Goal: Task Accomplishment & Management: Complete application form

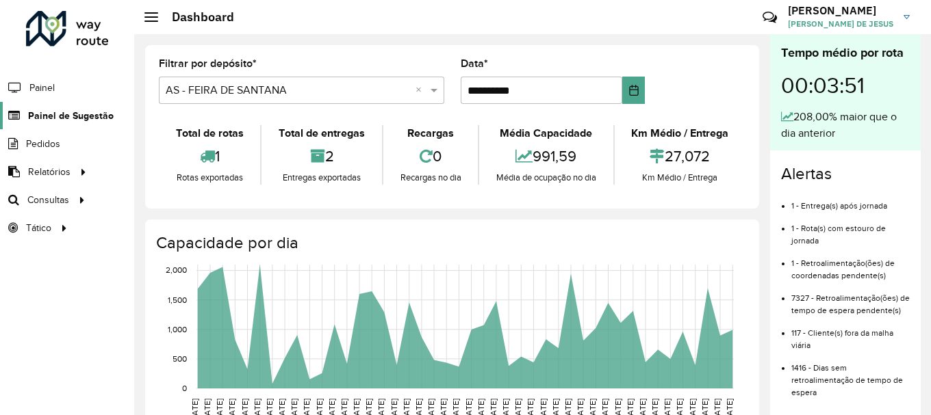
click at [82, 119] on span "Painel de Sugestão" at bounding box center [71, 116] width 86 height 14
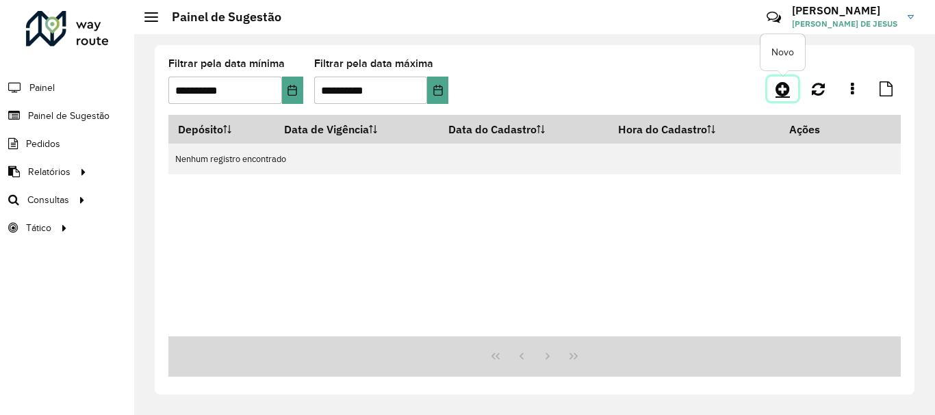
click at [790, 81] on icon at bounding box center [782, 89] width 14 height 16
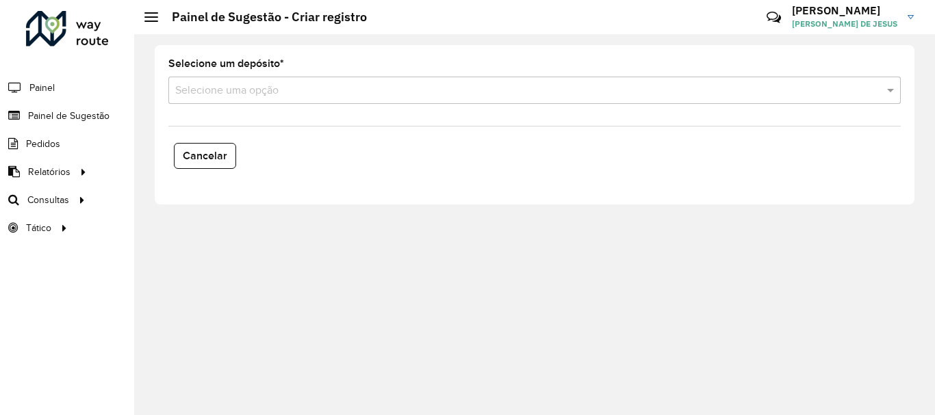
click at [512, 89] on input "text" at bounding box center [520, 91] width 691 height 16
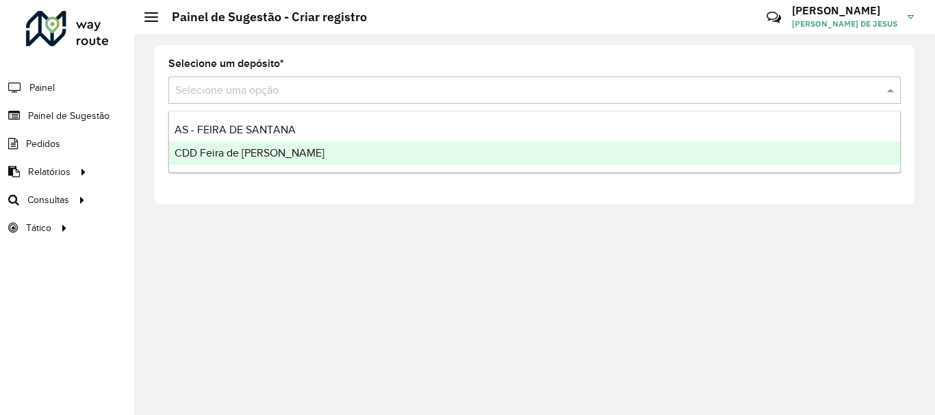
click at [298, 147] on div "CDD Feira de [PERSON_NAME]" at bounding box center [534, 153] width 731 height 23
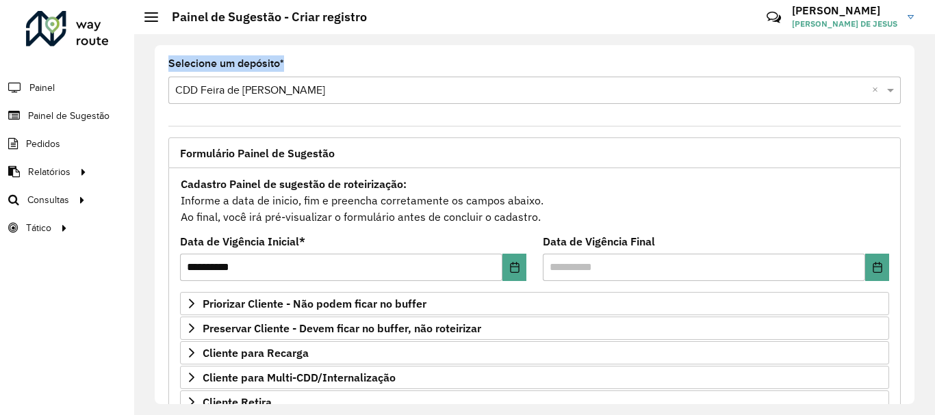
drag, startPoint x: 909, startPoint y: 71, endPoint x: 934, endPoint y: 88, distance: 29.6
click at [930, 88] on div "**********" at bounding box center [534, 224] width 801 height 381
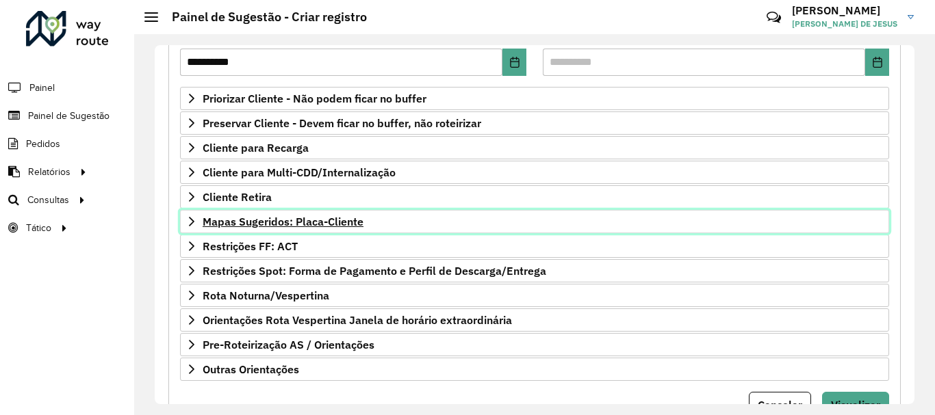
click at [203, 222] on span "Mapas Sugeridos: Placa-Cliente" at bounding box center [283, 221] width 161 height 11
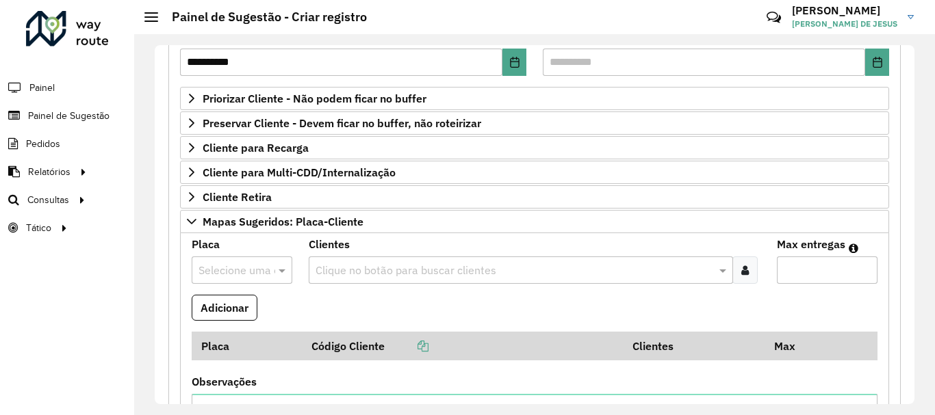
click at [221, 263] on input "text" at bounding box center [228, 271] width 60 height 16
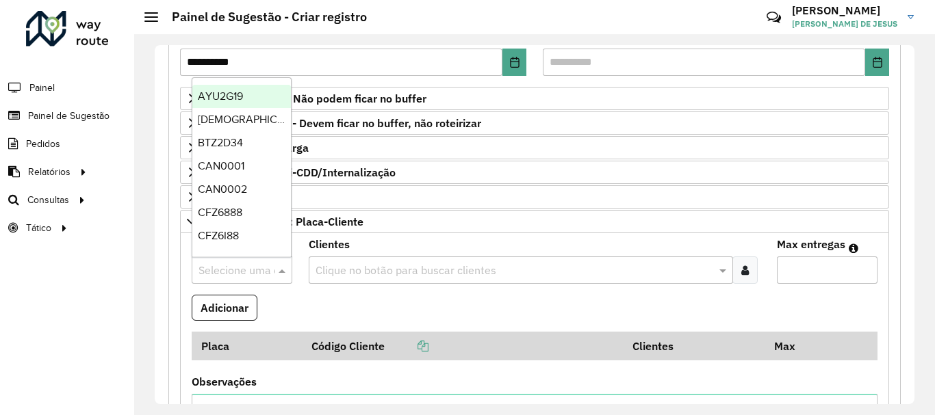
click at [139, 274] on div "**********" at bounding box center [534, 224] width 801 height 381
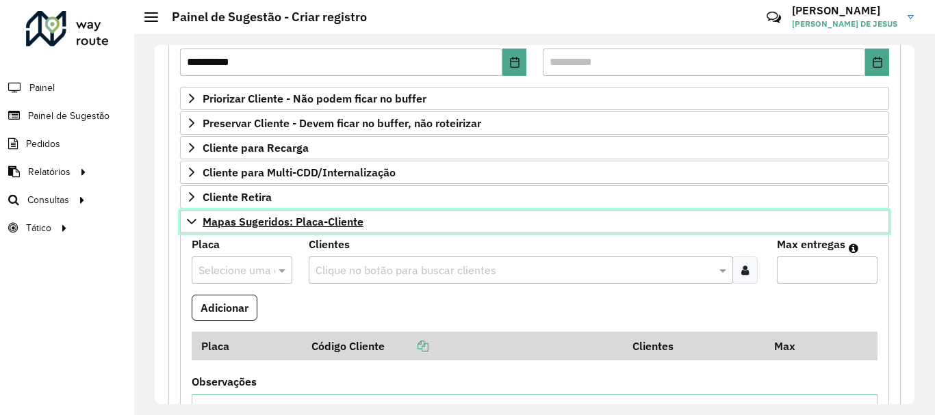
click at [183, 225] on link "Mapas Sugeridos: Placa-Cliente" at bounding box center [534, 221] width 709 height 23
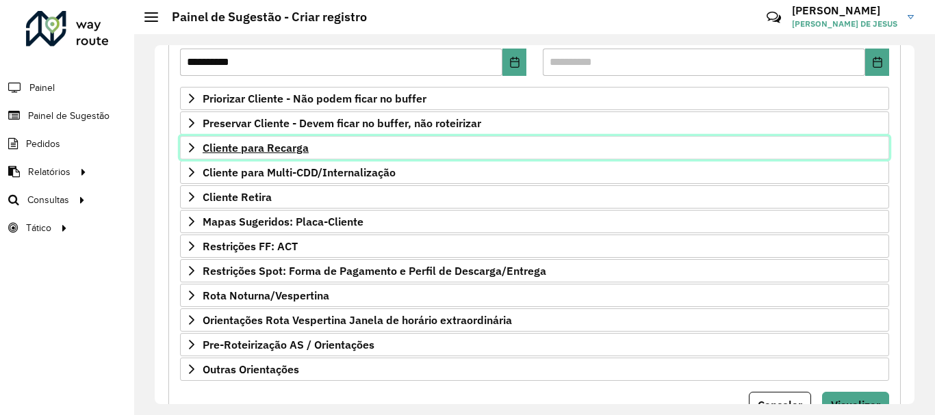
click at [188, 146] on icon at bounding box center [191, 147] width 11 height 11
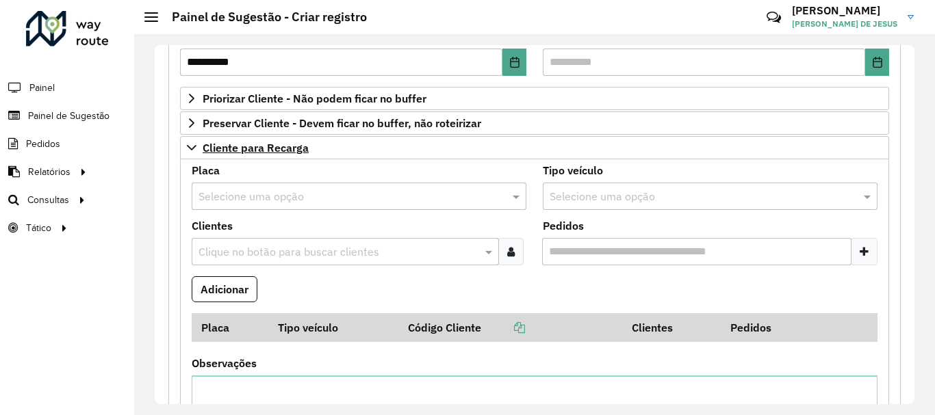
click at [226, 204] on input "text" at bounding box center [345, 197] width 294 height 16
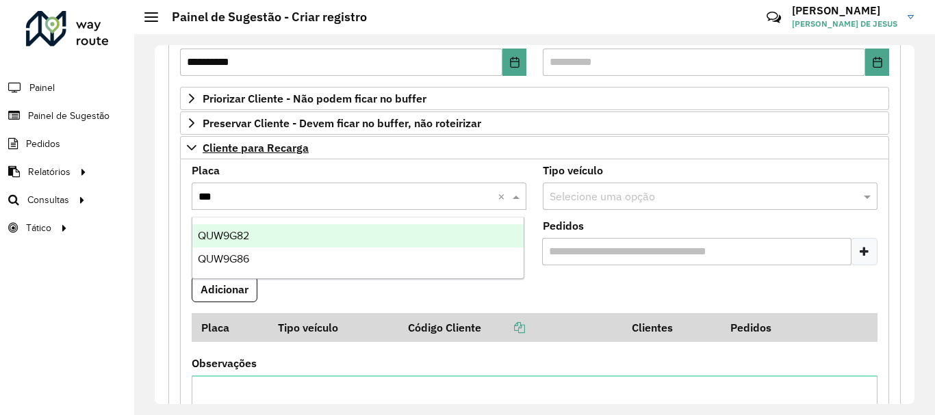
type input "****"
click at [287, 241] on div "QUW9G82" at bounding box center [357, 235] width 331 height 23
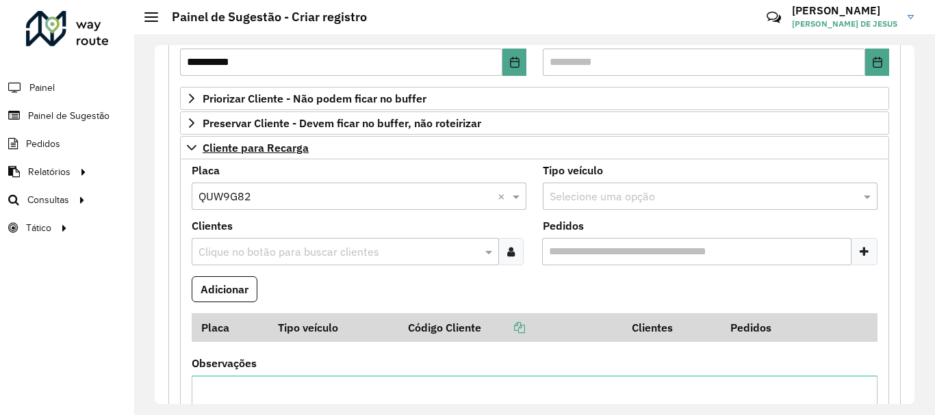
click at [338, 254] on input "text" at bounding box center [338, 252] width 287 height 16
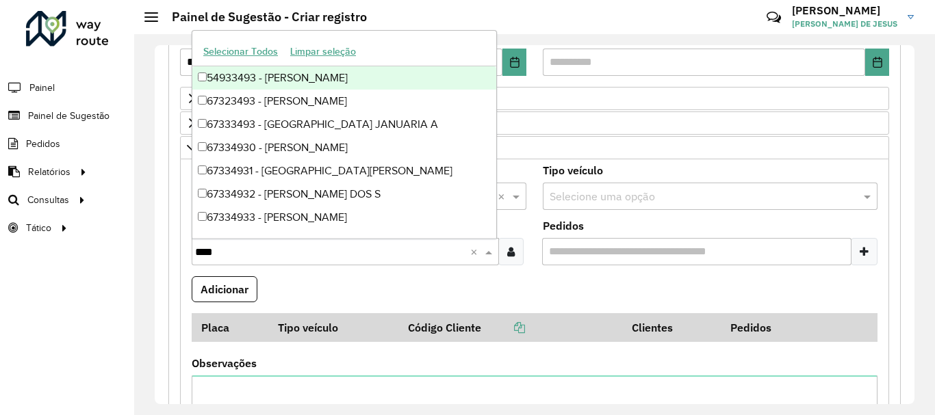
type input "*****"
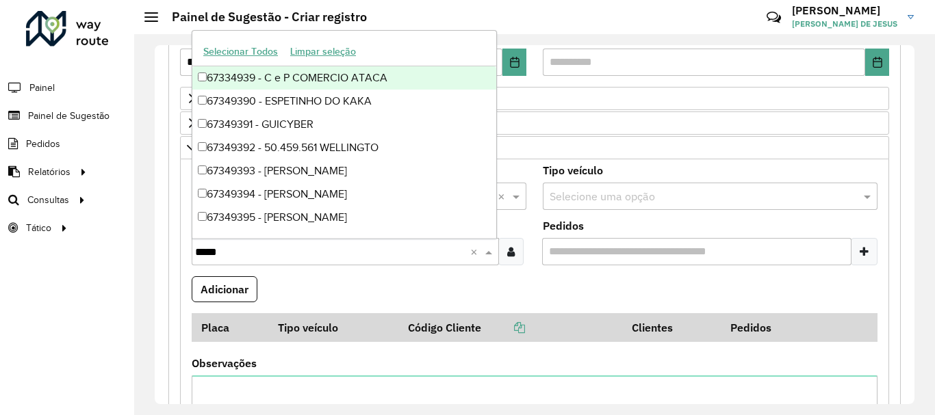
click at [286, 77] on div "67334939 - C e P COMERCIO ATACA" at bounding box center [344, 77] width 304 height 23
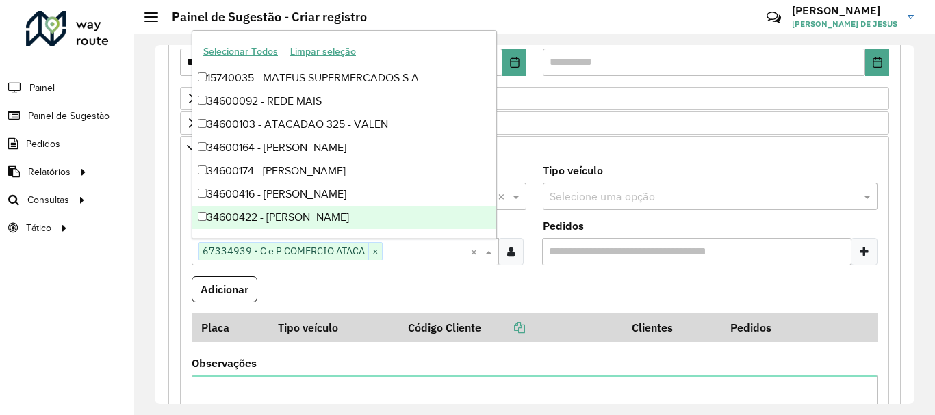
click at [547, 311] on formly-field "Adicionar" at bounding box center [534, 294] width 702 height 37
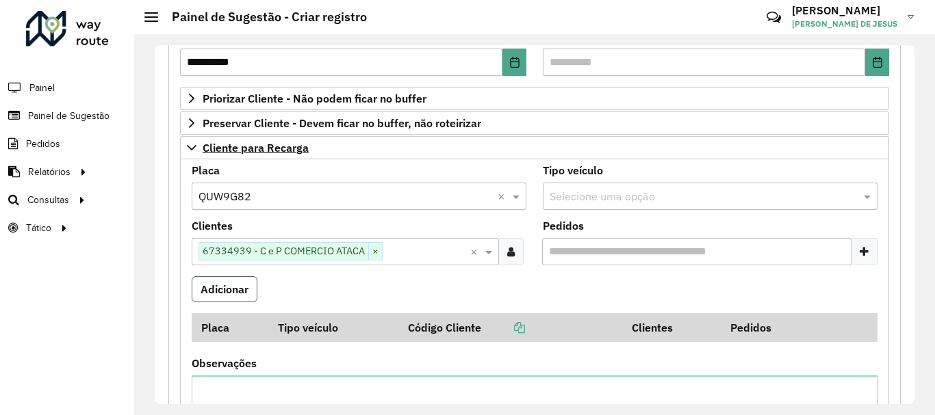
click at [235, 293] on button "Adicionar" at bounding box center [225, 289] width 66 height 26
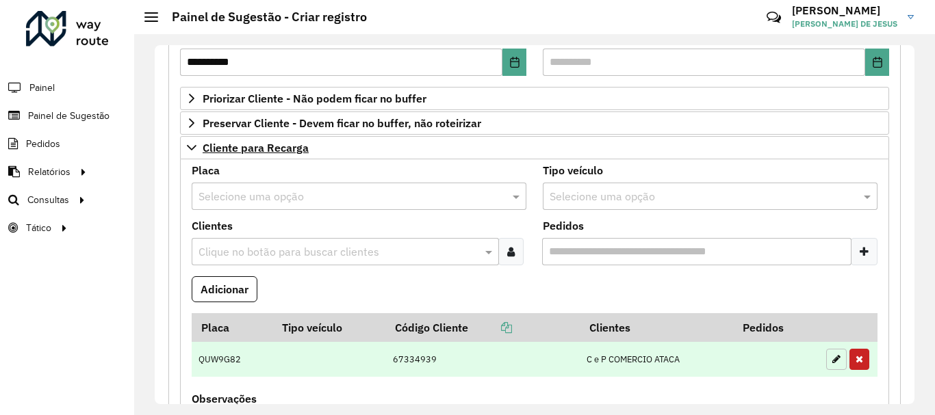
click at [836, 364] on button "button" at bounding box center [836, 359] width 21 height 21
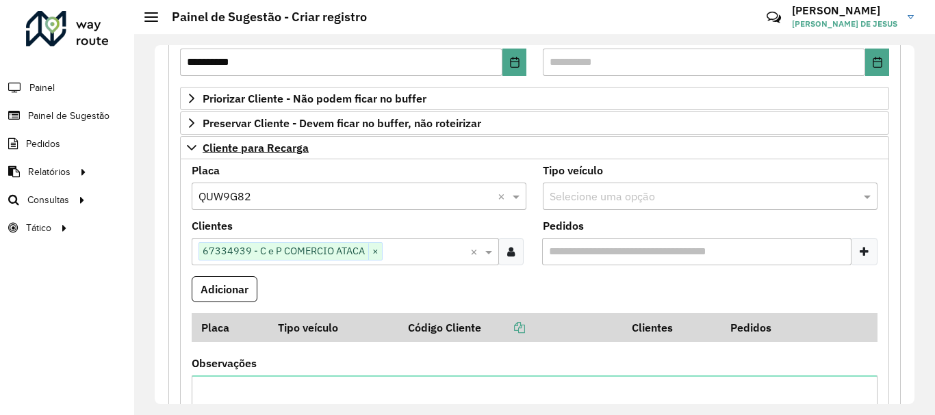
click at [634, 252] on input "Pedidos" at bounding box center [696, 251] width 309 height 27
click at [859, 251] on icon at bounding box center [863, 251] width 9 height 11
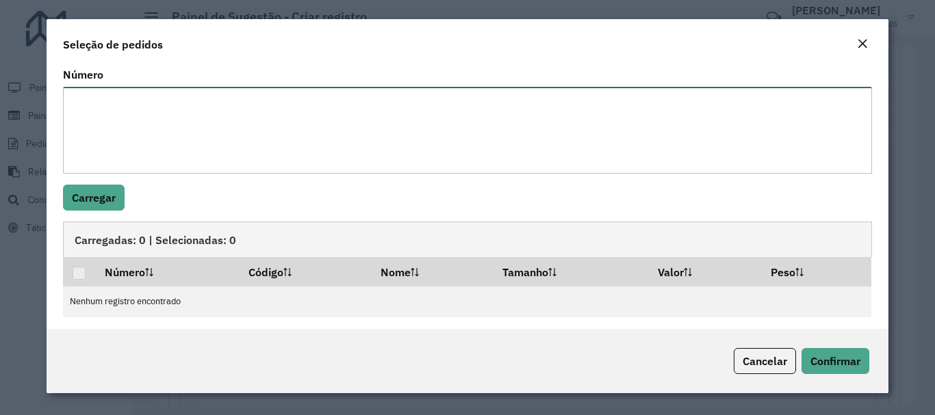
click at [420, 121] on textarea "Número" at bounding box center [467, 130] width 808 height 87
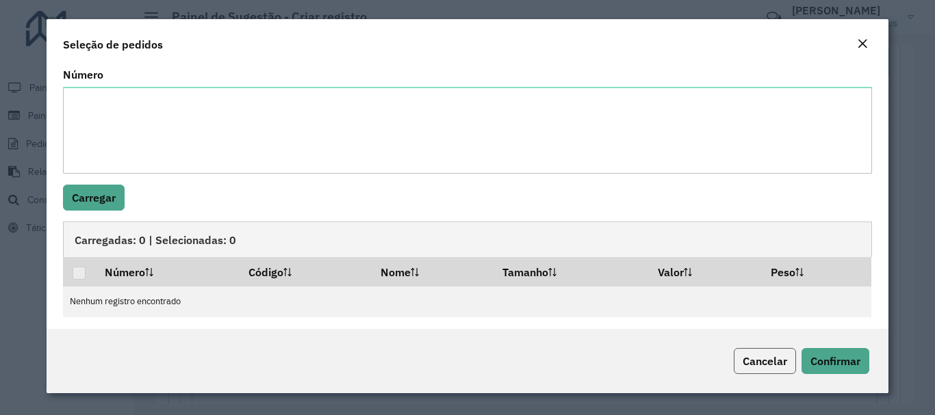
click at [776, 359] on span "Cancelar" at bounding box center [764, 361] width 44 height 14
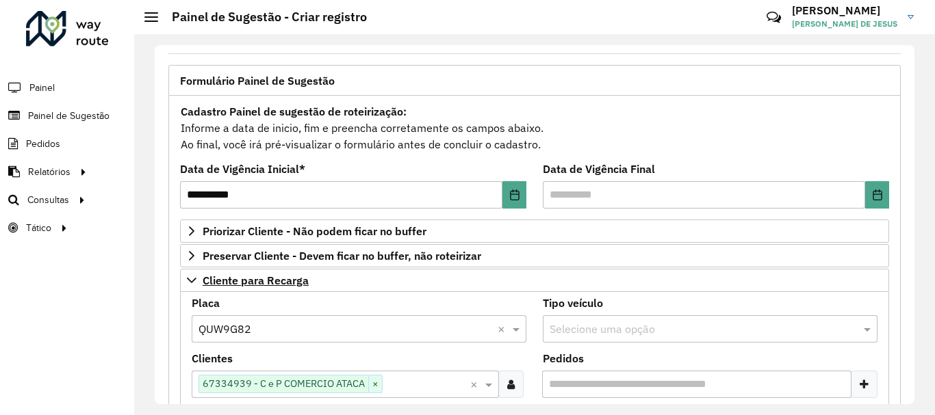
scroll to position [104, 0]
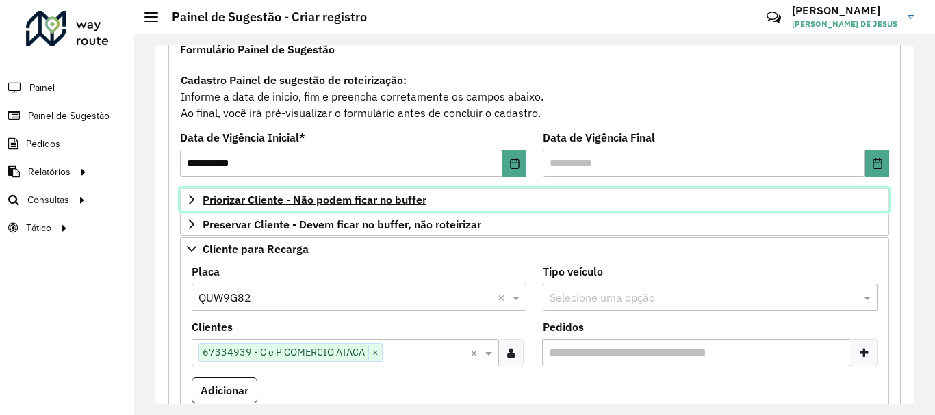
click at [190, 196] on icon at bounding box center [191, 200] width 5 height 10
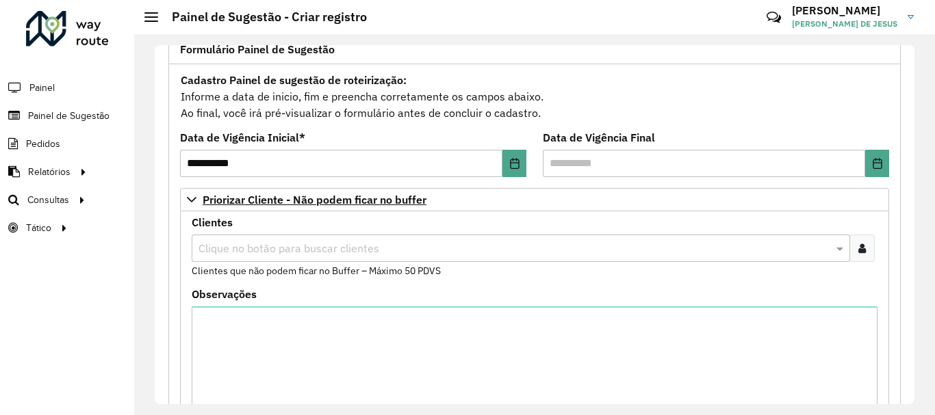
click at [861, 250] on icon at bounding box center [862, 248] width 8 height 11
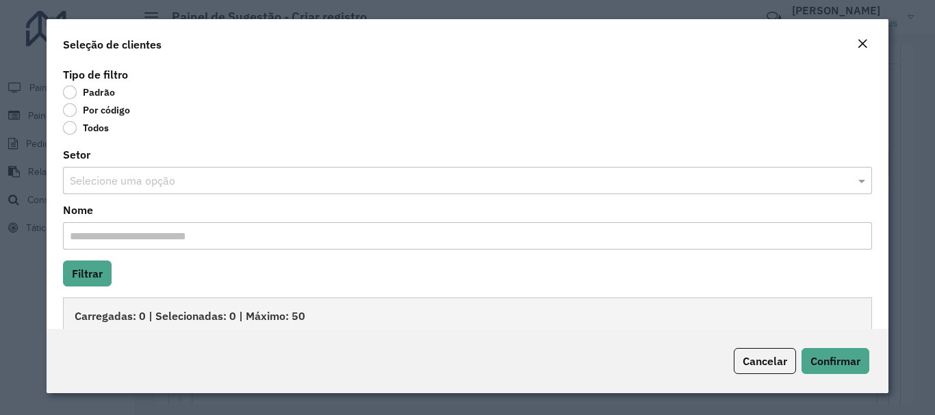
click at [69, 106] on label "Por código" at bounding box center [96, 110] width 67 height 14
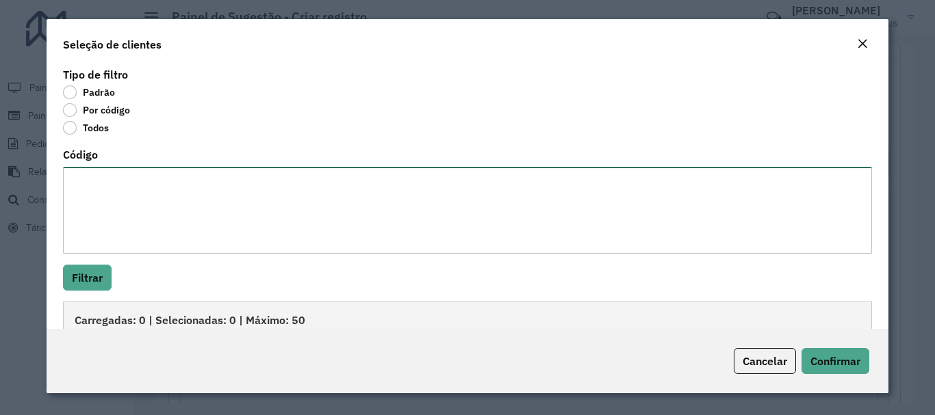
click at [105, 189] on textarea "Código" at bounding box center [467, 210] width 808 height 87
paste textarea "******** ******** ******** ******** ******** ******** ******** ******** *******…"
type textarea "******** ******** ******** ******** ******** ******** ******** ******** *******…"
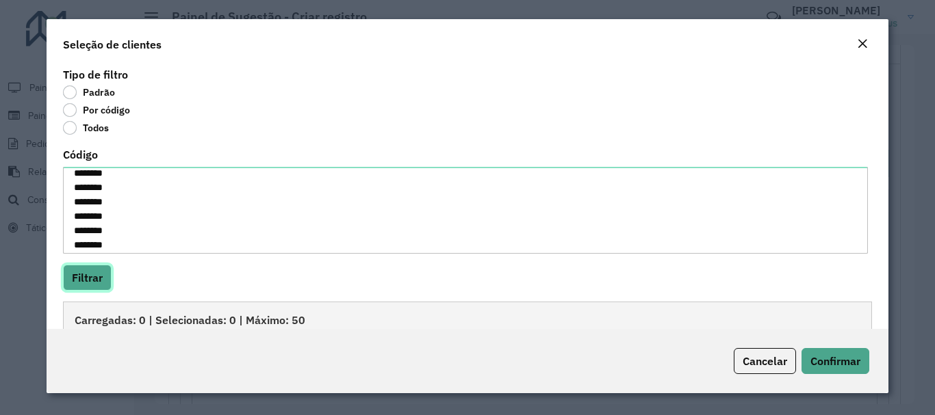
click at [94, 285] on button "Filtrar" at bounding box center [87, 278] width 49 height 26
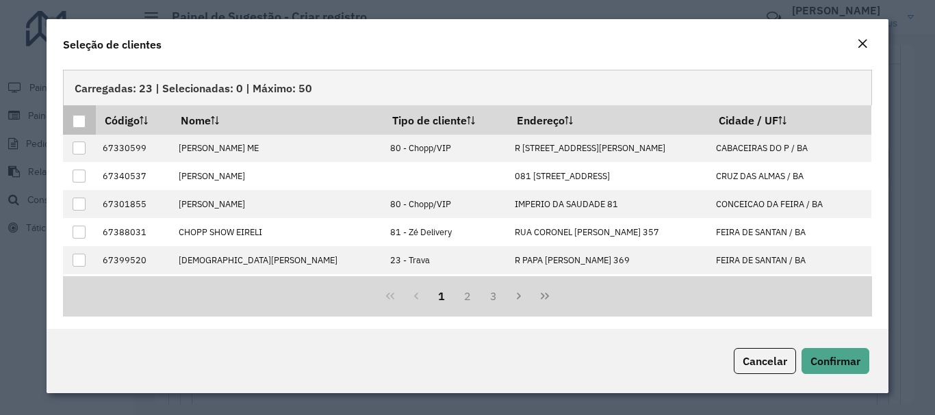
click at [79, 117] on div at bounding box center [79, 121] width 13 height 13
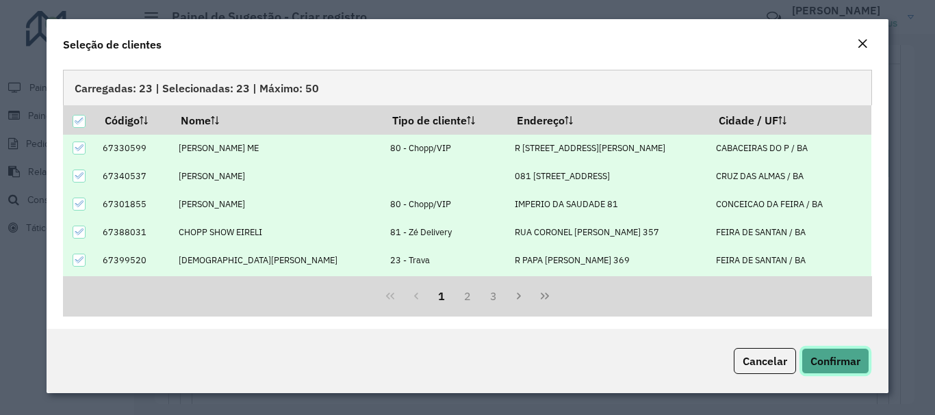
click at [848, 363] on span "Confirmar" at bounding box center [835, 361] width 50 height 14
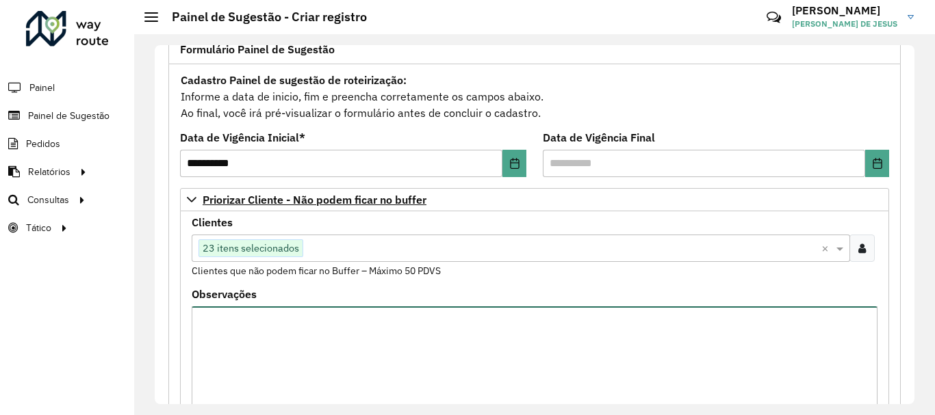
click at [734, 344] on textarea "Observações" at bounding box center [535, 365] width 686 height 116
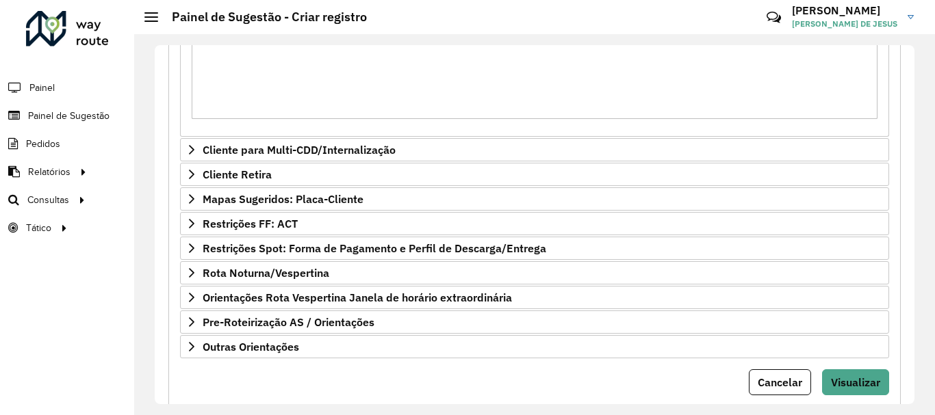
scroll to position [845, 0]
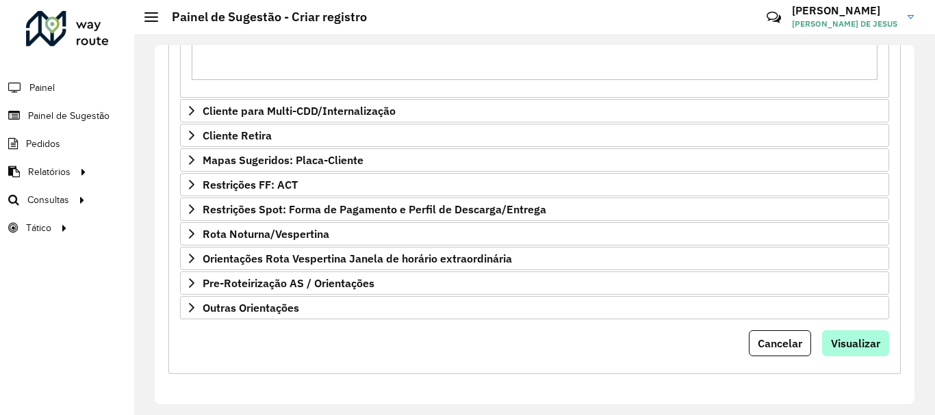
type textarea "**********"
click at [860, 346] on span "Visualizar" at bounding box center [855, 344] width 49 height 14
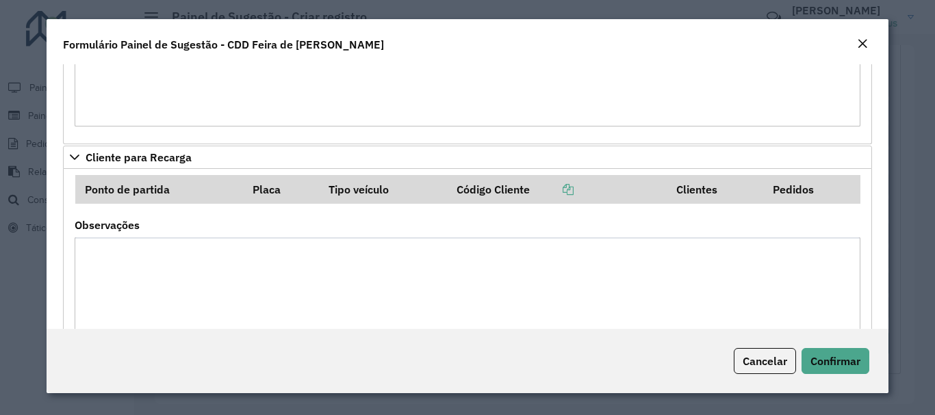
scroll to position [898, 0]
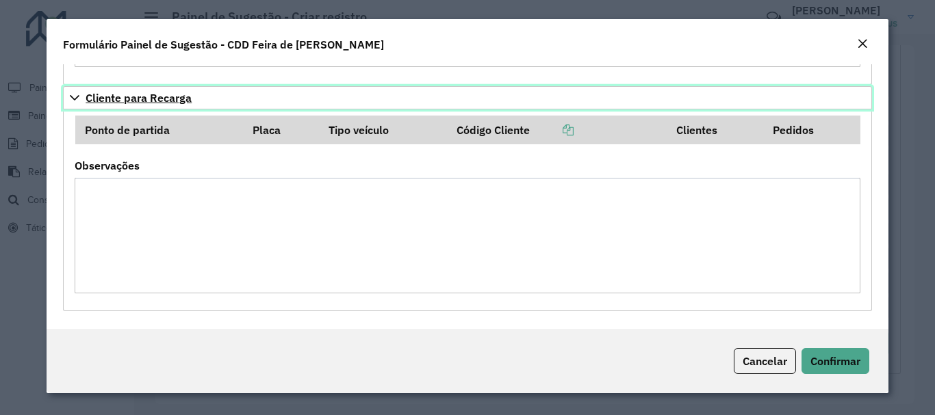
click at [73, 96] on icon at bounding box center [74, 97] width 11 height 11
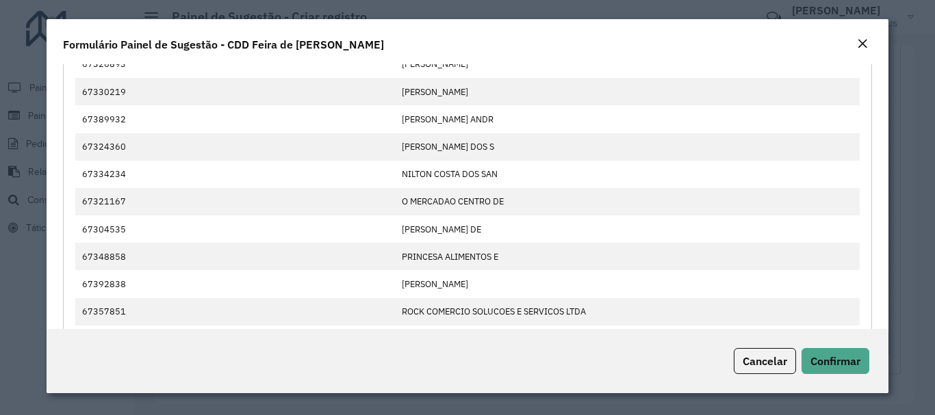
scroll to position [697, 0]
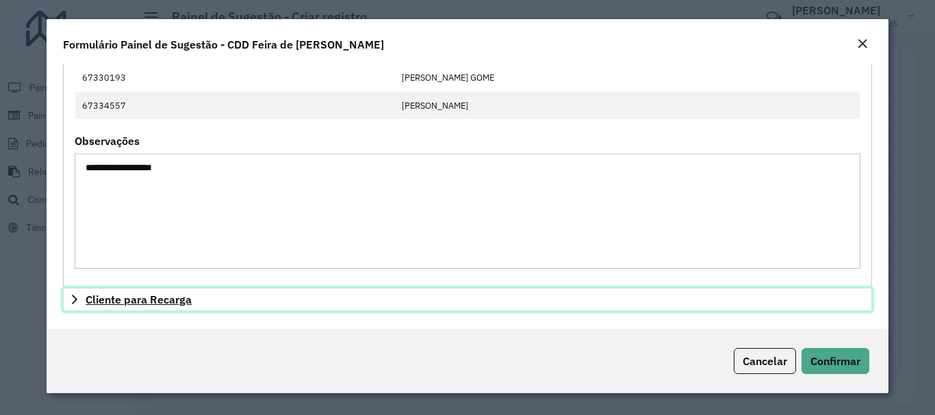
click at [76, 298] on icon at bounding box center [74, 300] width 5 height 10
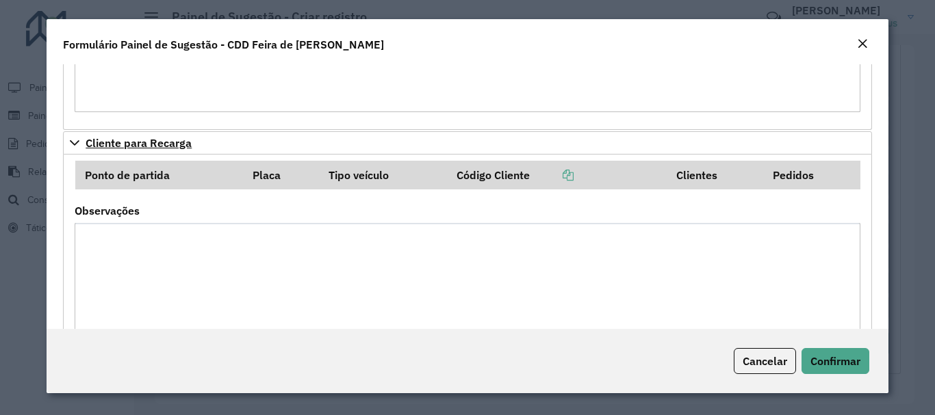
scroll to position [898, 0]
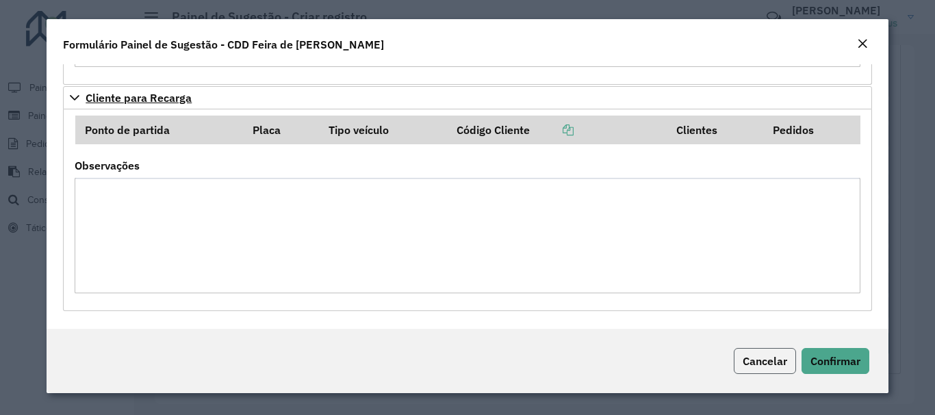
click at [773, 361] on span "Cancelar" at bounding box center [764, 361] width 44 height 14
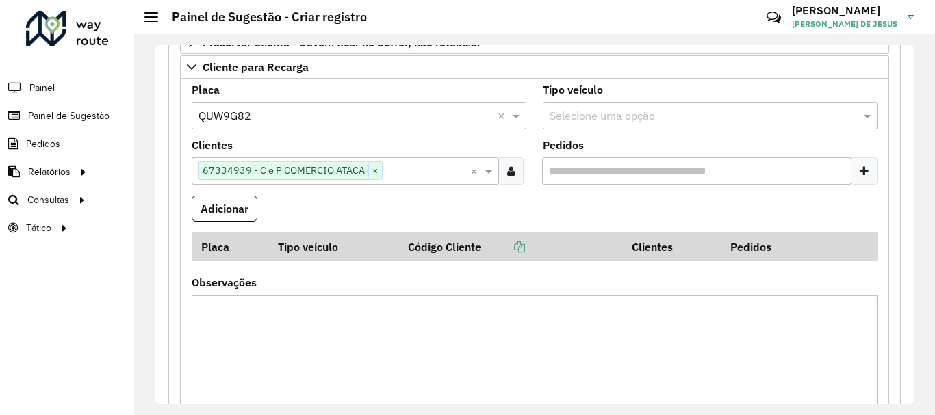
scroll to position [510, 0]
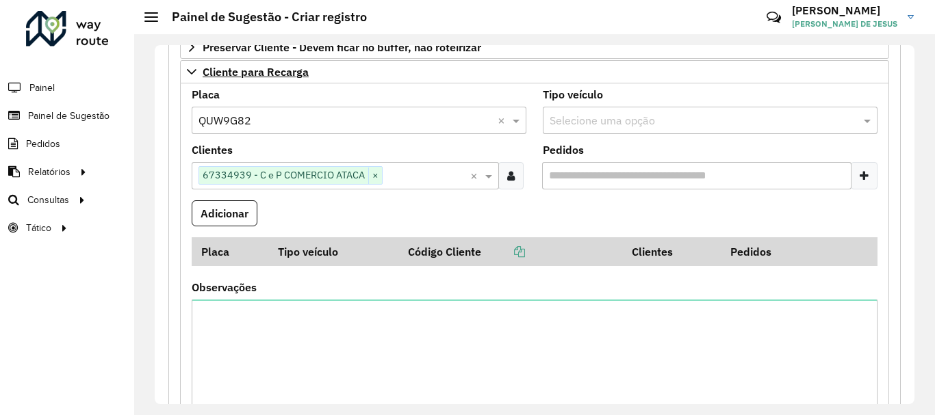
click at [628, 110] on div "Selecione uma opção" at bounding box center [710, 120] width 335 height 27
click at [213, 219] on button "Adicionar" at bounding box center [225, 213] width 66 height 26
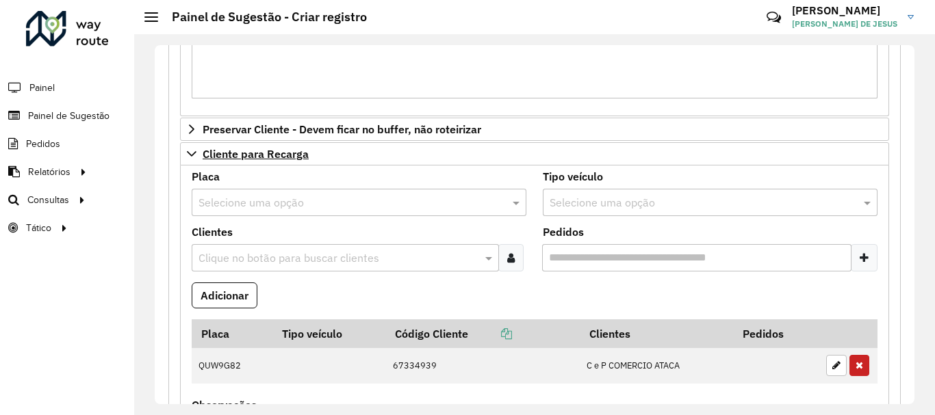
scroll to position [451, 0]
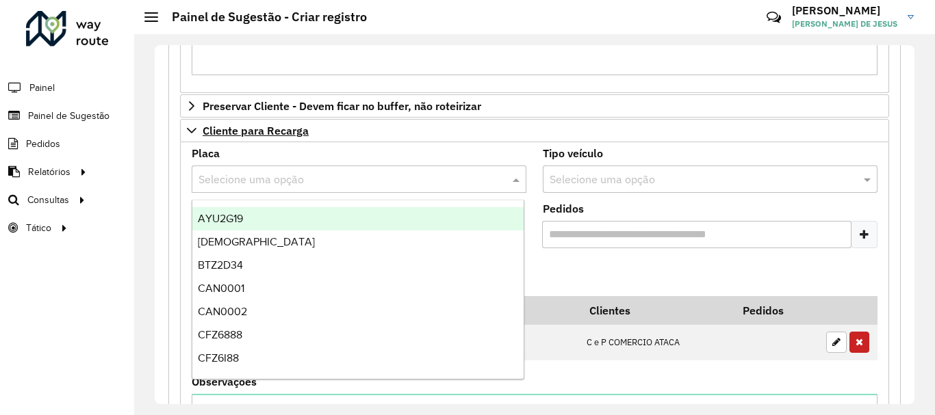
click at [264, 186] on input "text" at bounding box center [345, 180] width 294 height 16
click at [300, 153] on div "Placa Selecione uma opção" at bounding box center [359, 170] width 335 height 44
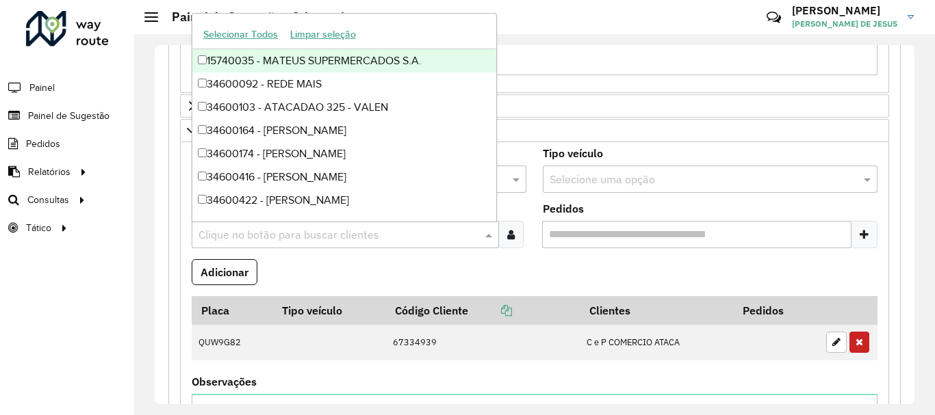
click at [422, 241] on input "text" at bounding box center [338, 235] width 287 height 16
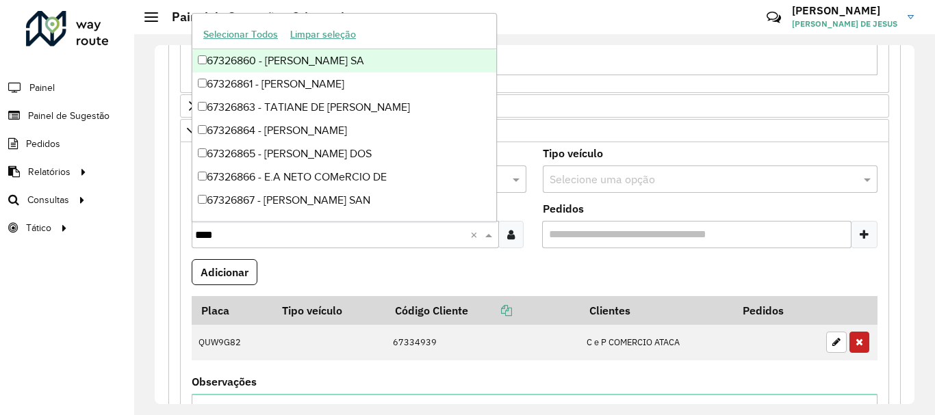
type input "*****"
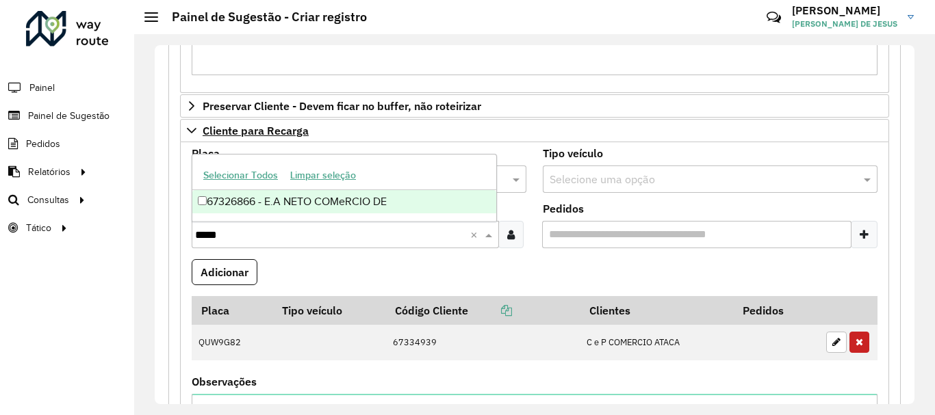
click at [363, 200] on div "67326866 - E.A NETO COMeRCIO DE" at bounding box center [344, 201] width 304 height 23
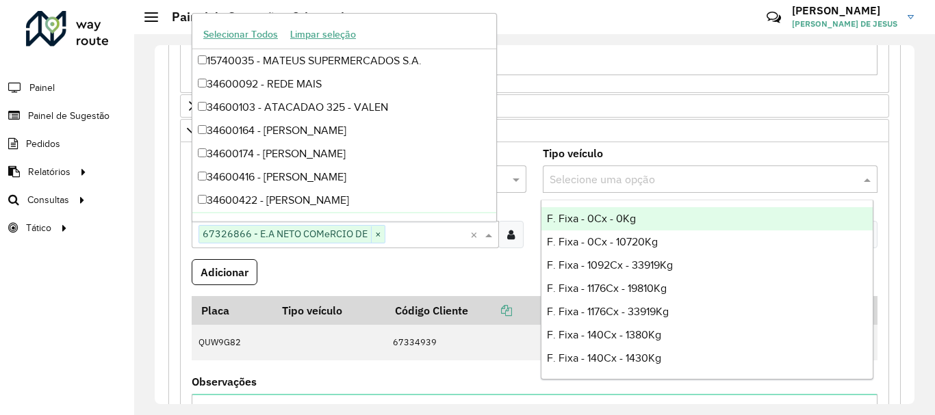
click at [592, 185] on input "text" at bounding box center [696, 180] width 294 height 16
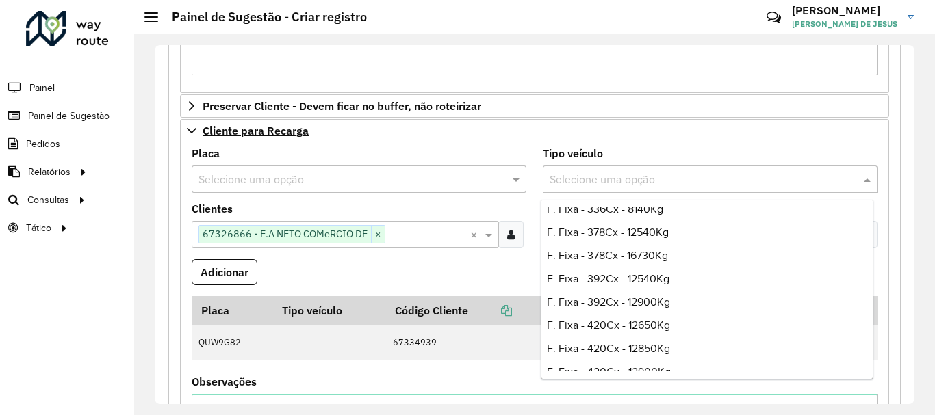
scroll to position [606, 0]
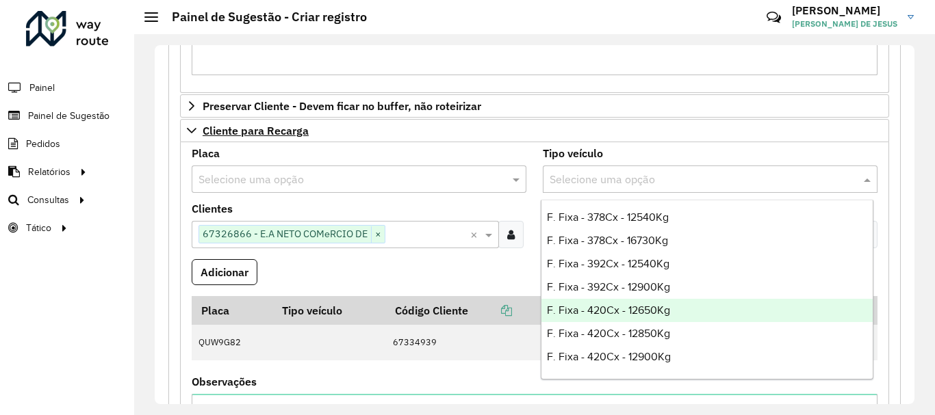
click at [601, 304] on span "F. Fixa - 420Cx - 12650Kg" at bounding box center [608, 310] width 123 height 12
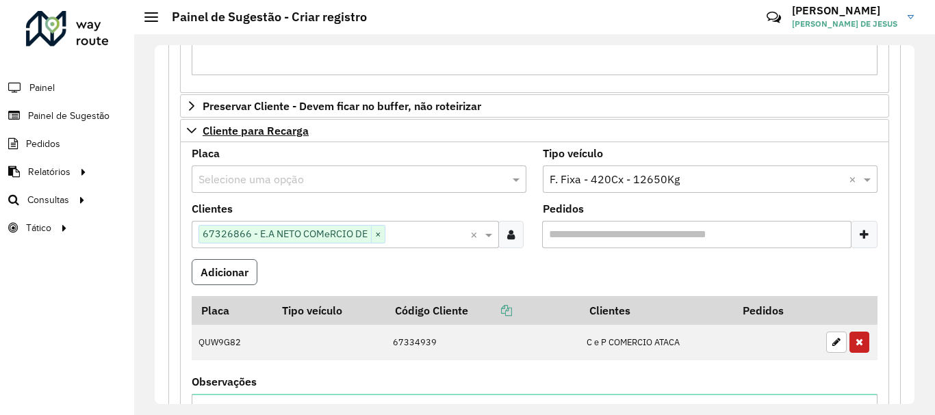
click at [228, 271] on button "Adicionar" at bounding box center [225, 272] width 66 height 26
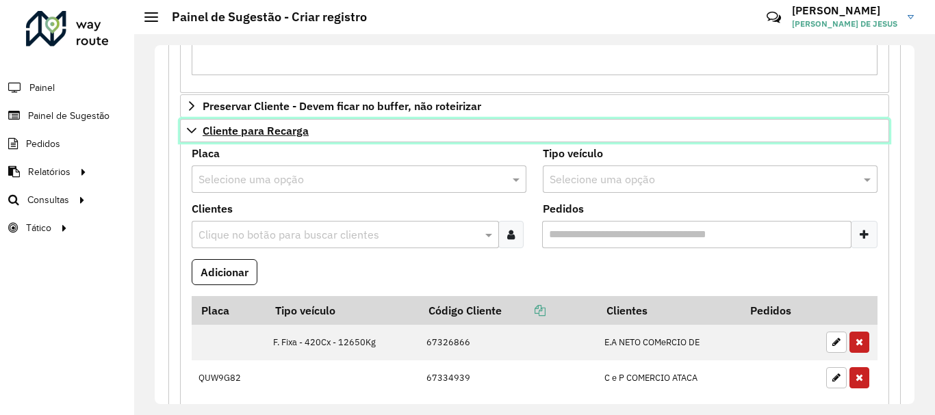
click at [190, 132] on icon at bounding box center [191, 130] width 11 height 11
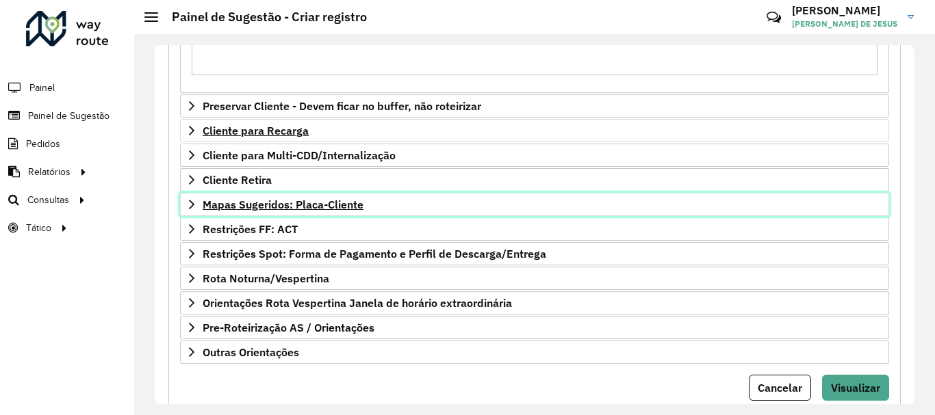
click at [194, 199] on icon at bounding box center [191, 204] width 11 height 11
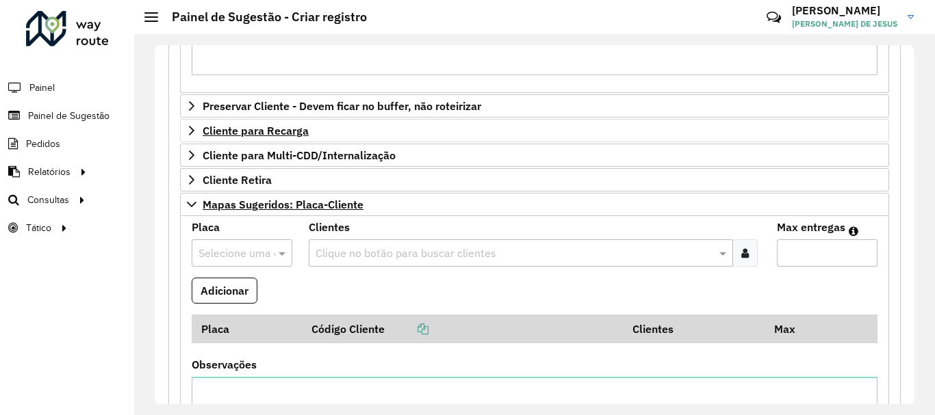
click at [226, 251] on input "text" at bounding box center [228, 254] width 60 height 16
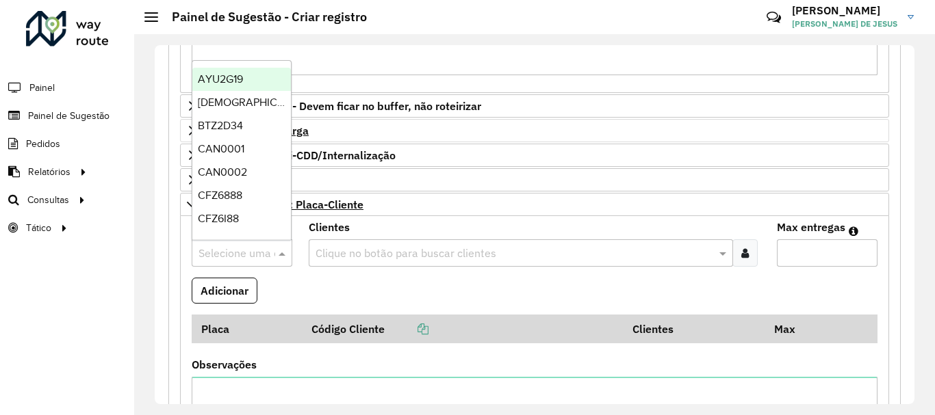
click at [226, 251] on input "text" at bounding box center [228, 254] width 60 height 16
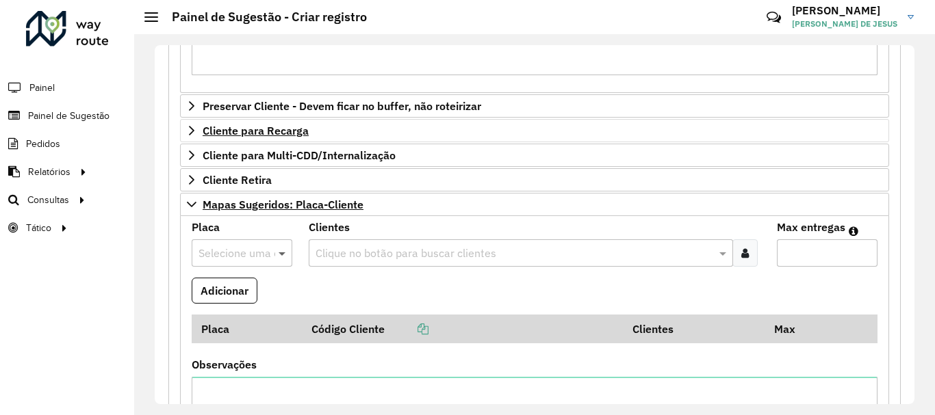
click at [281, 257] on span at bounding box center [283, 253] width 17 height 16
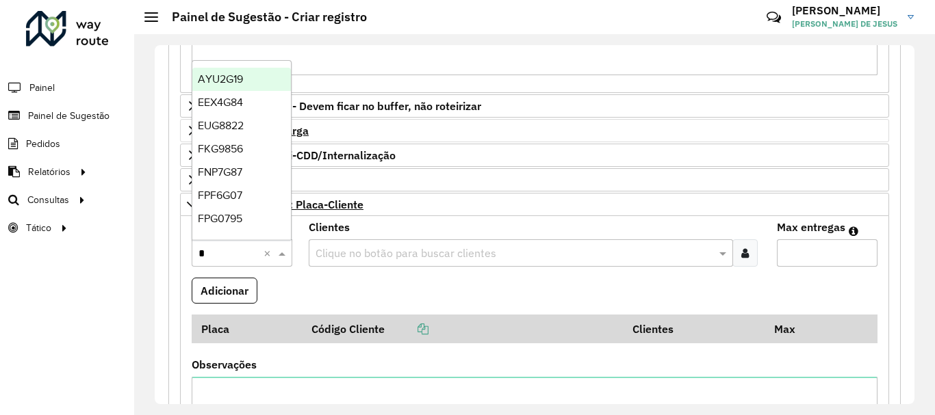
type input "**"
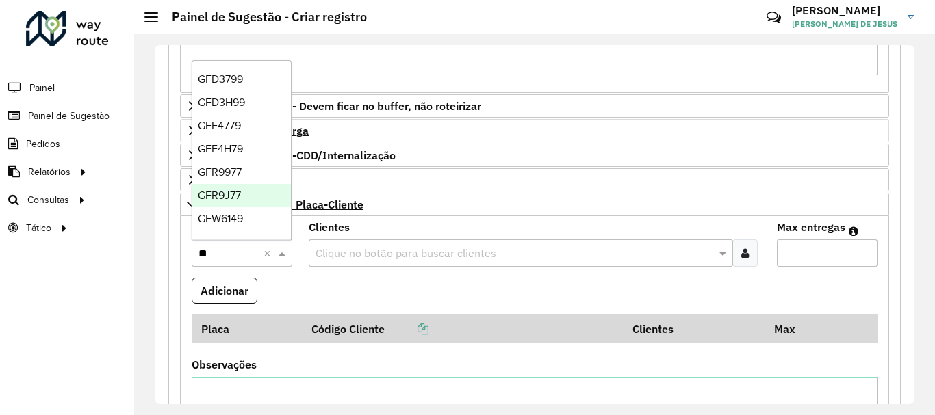
click at [246, 189] on div "GFR9J77" at bounding box center [241, 195] width 99 height 23
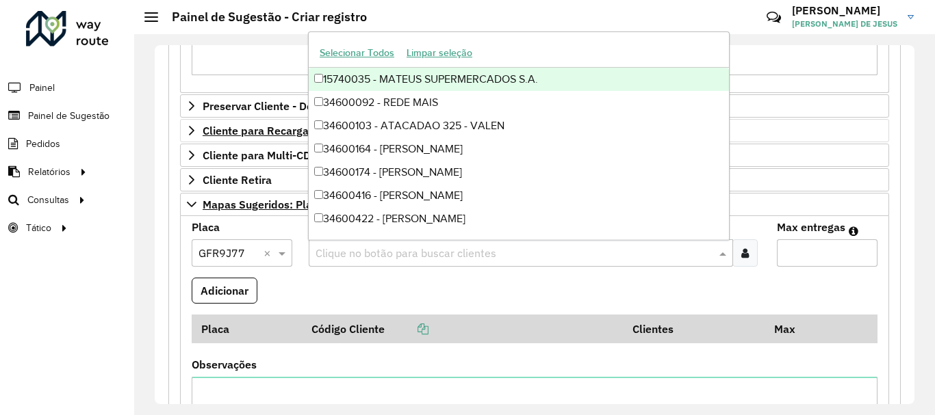
click at [348, 248] on input "text" at bounding box center [514, 254] width 404 height 16
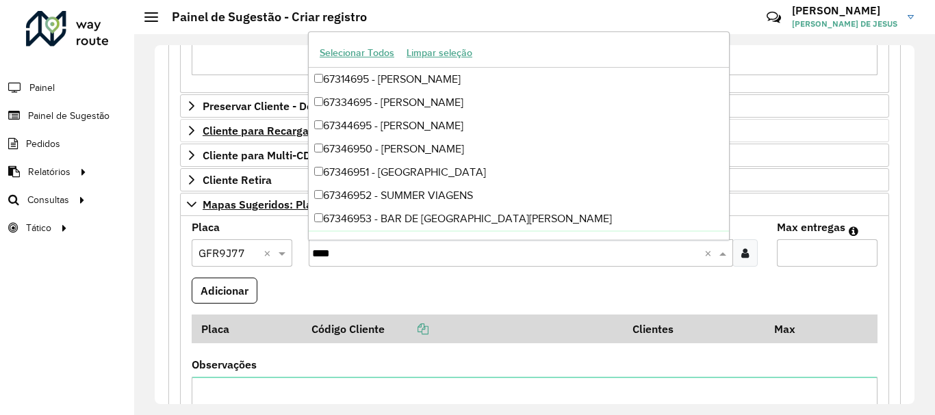
click at [322, 253] on input "****" at bounding box center [508, 254] width 392 height 16
type input "*****"
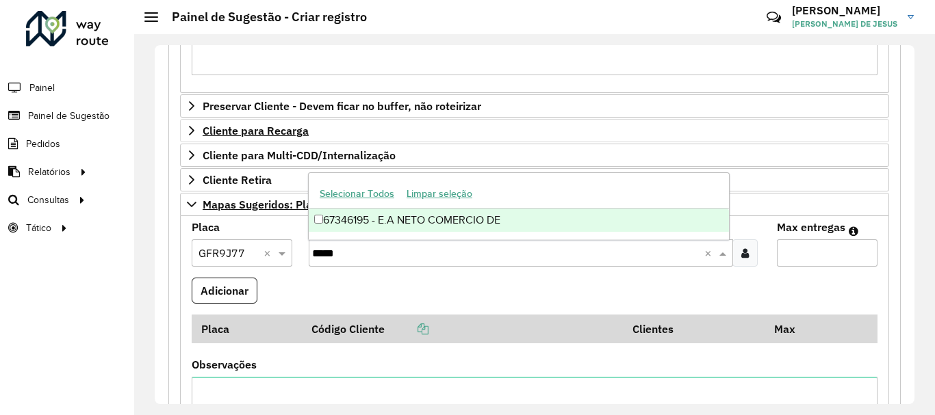
click at [393, 210] on div "67346195 - E.A NETO COMERCIO DE" at bounding box center [519, 220] width 420 height 23
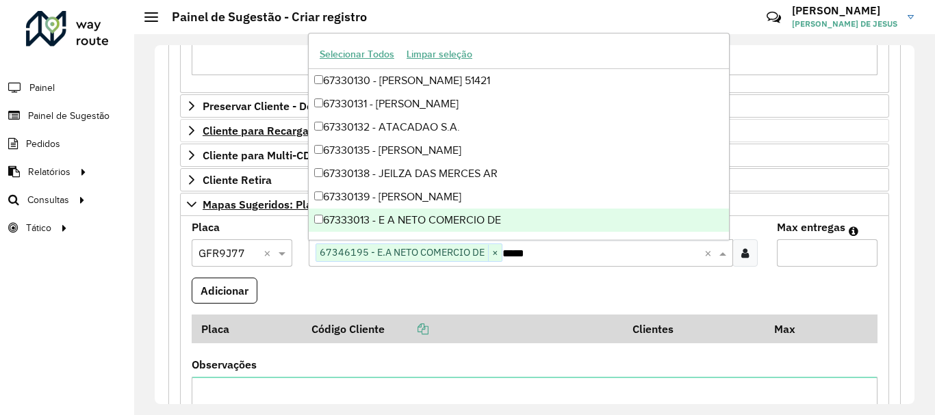
type input "*****"
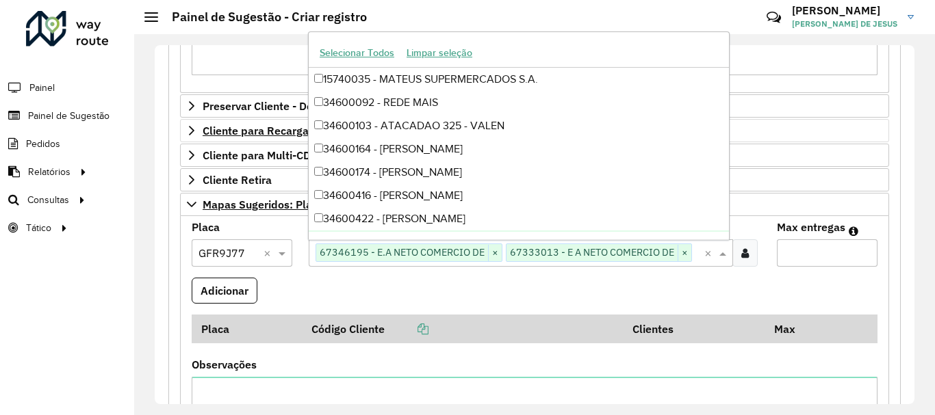
click at [793, 250] on input "Max entregas" at bounding box center [827, 252] width 101 height 27
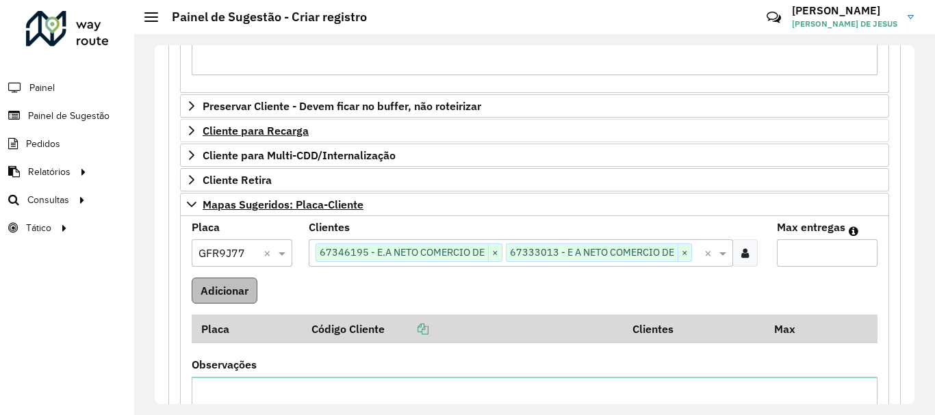
type input "*"
click at [245, 286] on button "Adicionar" at bounding box center [225, 291] width 66 height 26
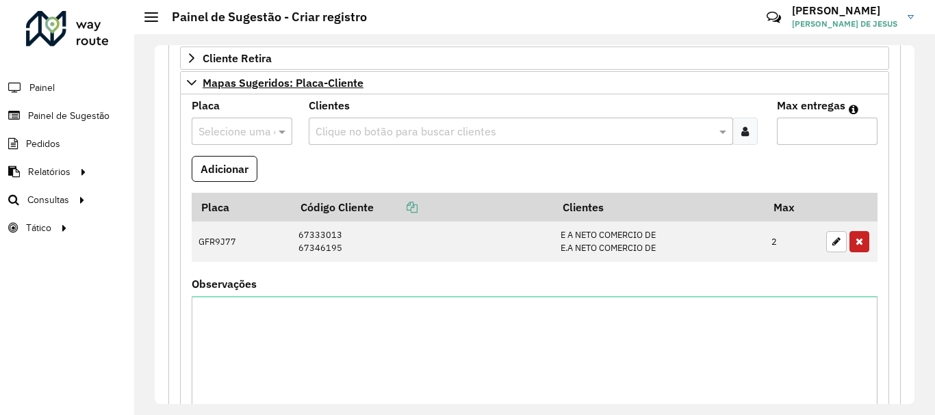
scroll to position [584, 0]
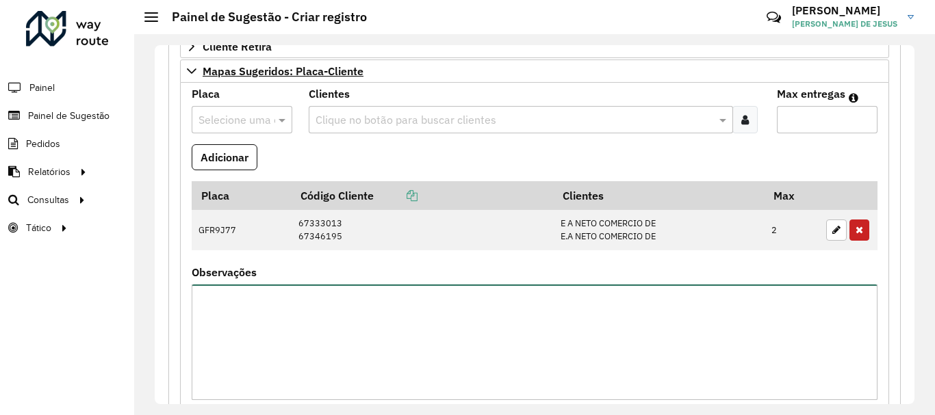
click at [400, 387] on textarea "Observações" at bounding box center [535, 343] width 686 height 116
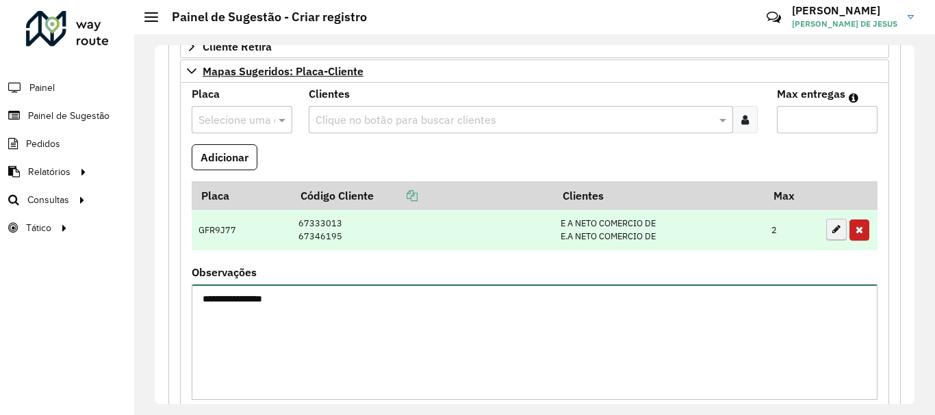
type textarea "**********"
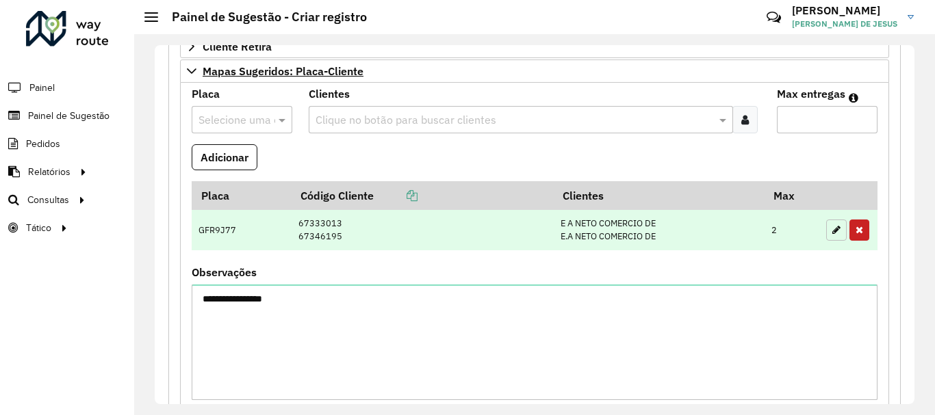
click at [828, 224] on button "button" at bounding box center [836, 230] width 21 height 21
type input "*"
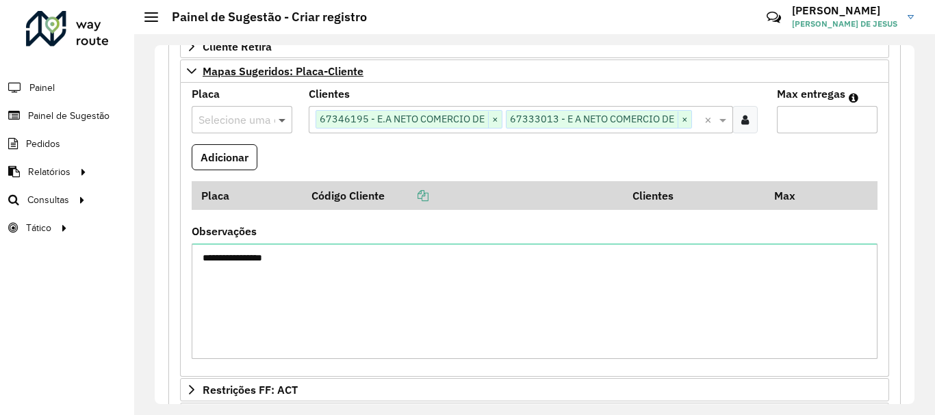
click at [281, 122] on span at bounding box center [283, 120] width 17 height 16
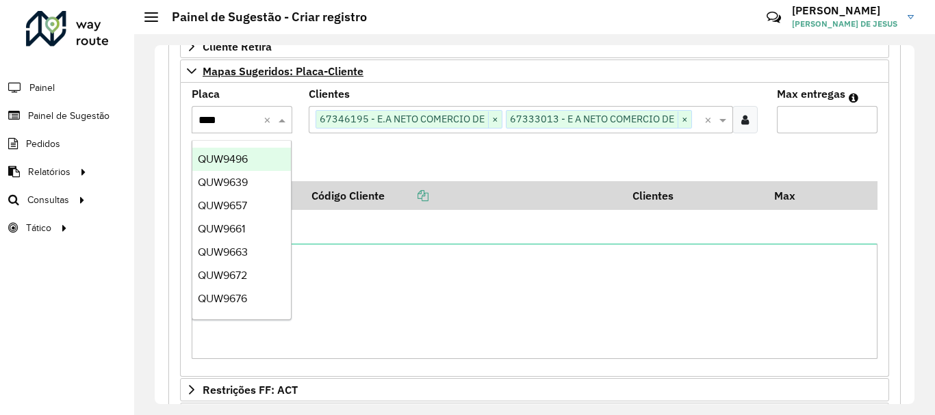
type input "*****"
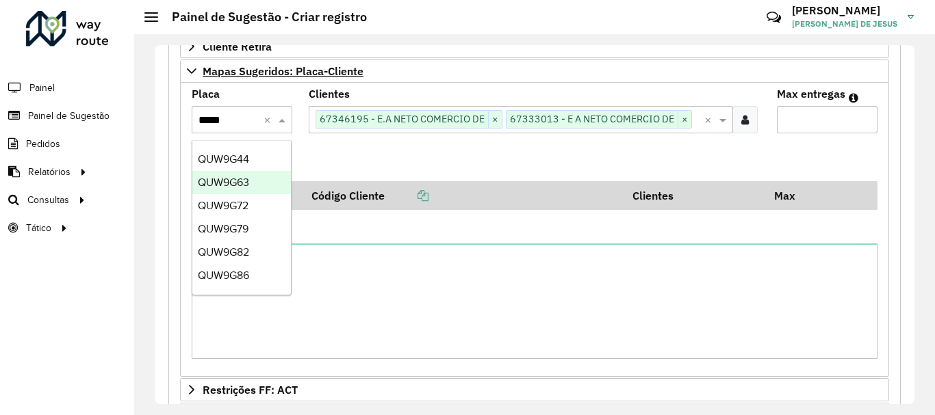
click at [254, 181] on div "QUW9G63" at bounding box center [241, 182] width 99 height 23
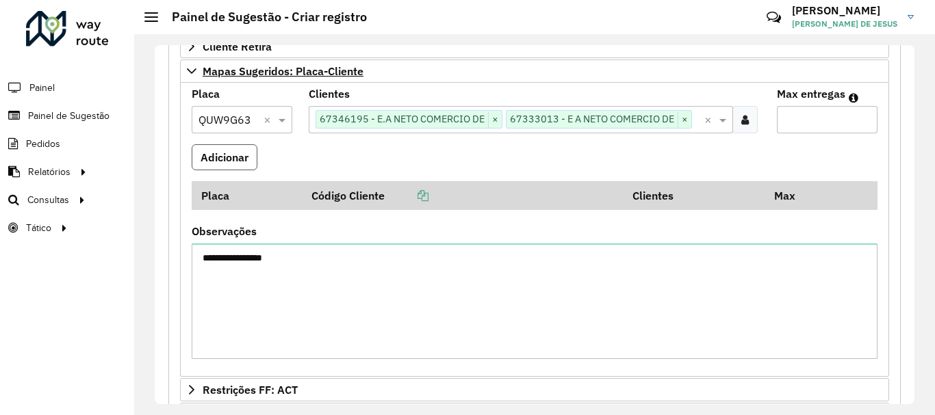
click at [238, 160] on button "Adicionar" at bounding box center [225, 157] width 66 height 26
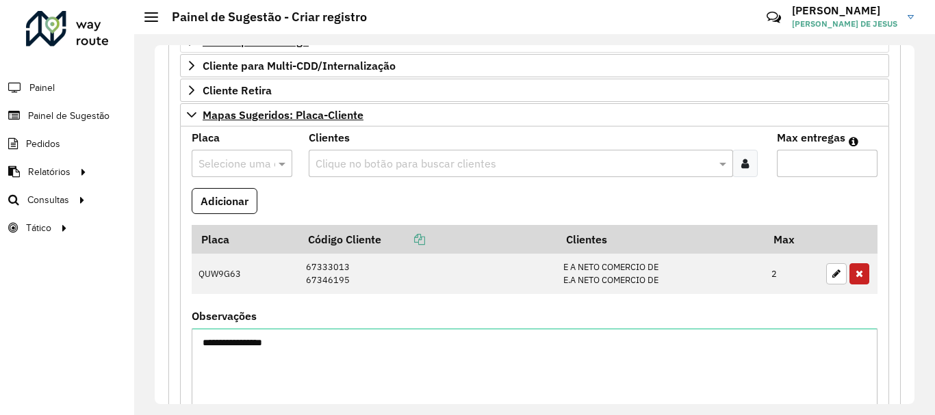
scroll to position [497, 0]
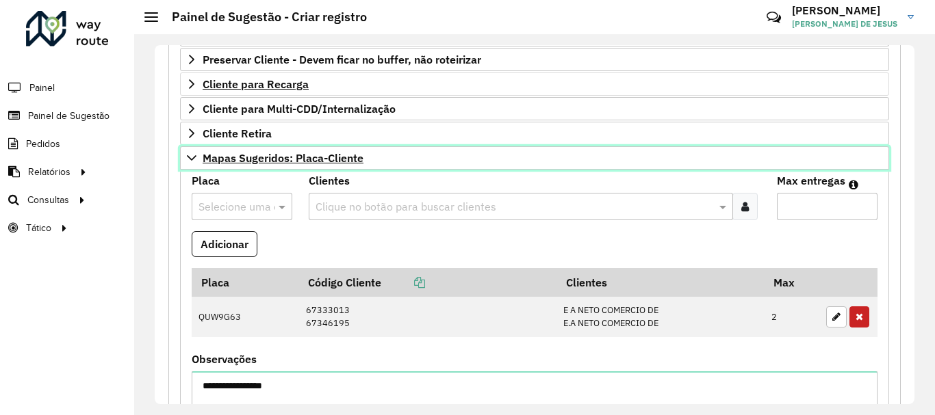
click at [192, 162] on icon at bounding box center [191, 158] width 11 height 11
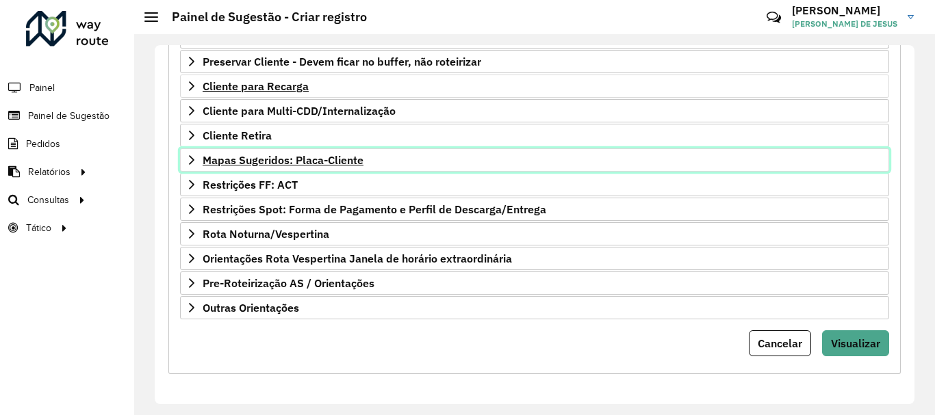
scroll to position [495, 0]
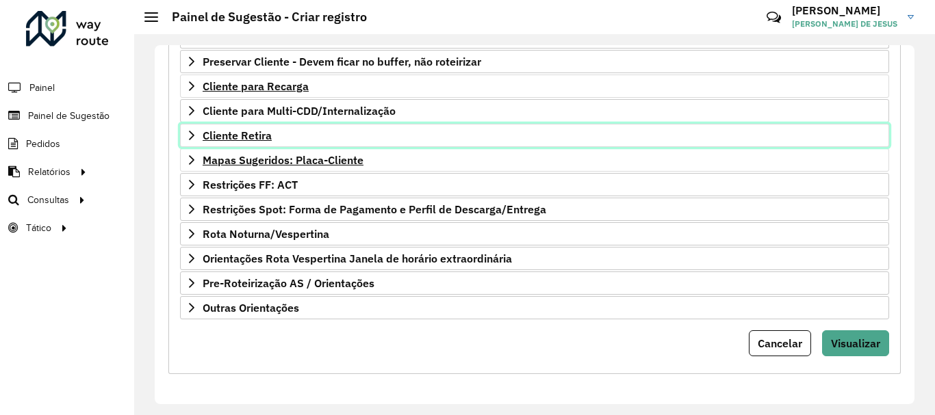
click at [188, 137] on icon at bounding box center [191, 135] width 11 height 11
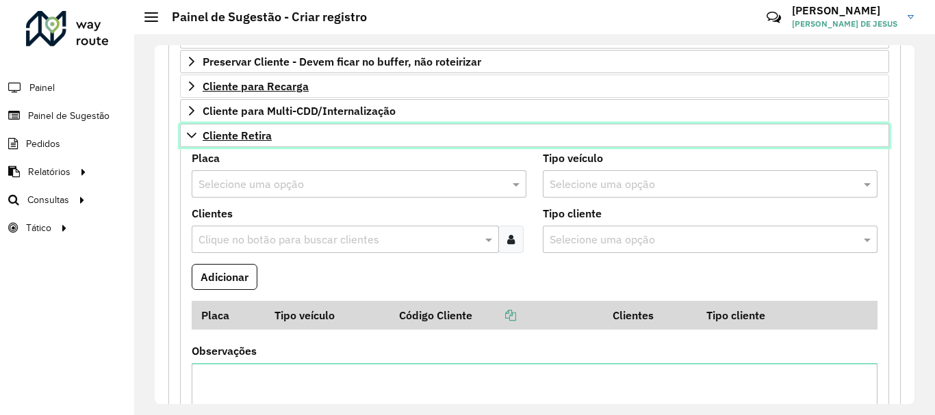
click at [189, 133] on icon at bounding box center [191, 135] width 11 height 11
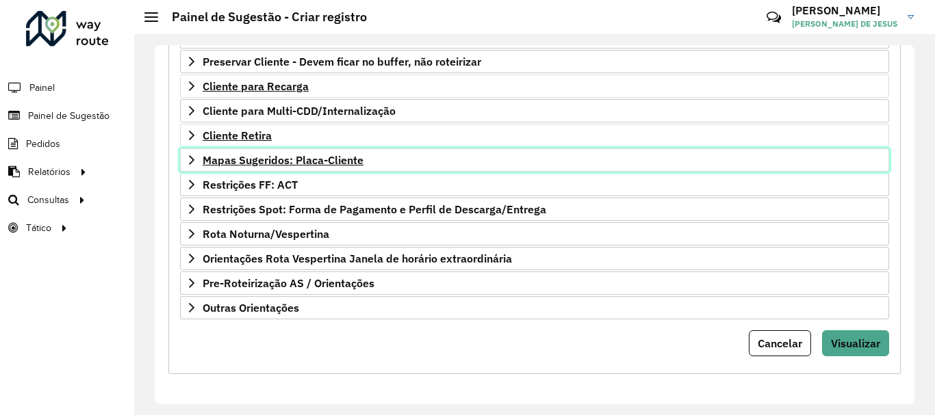
click at [189, 164] on icon at bounding box center [191, 160] width 11 height 11
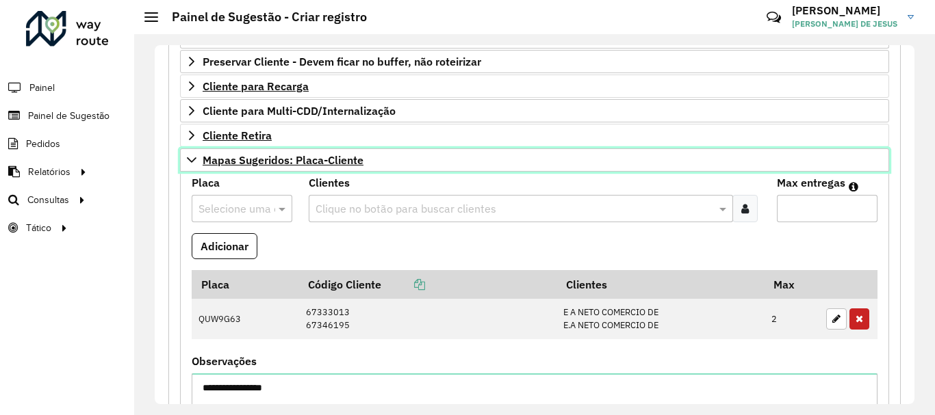
click at [188, 159] on icon at bounding box center [192, 159] width 10 height 5
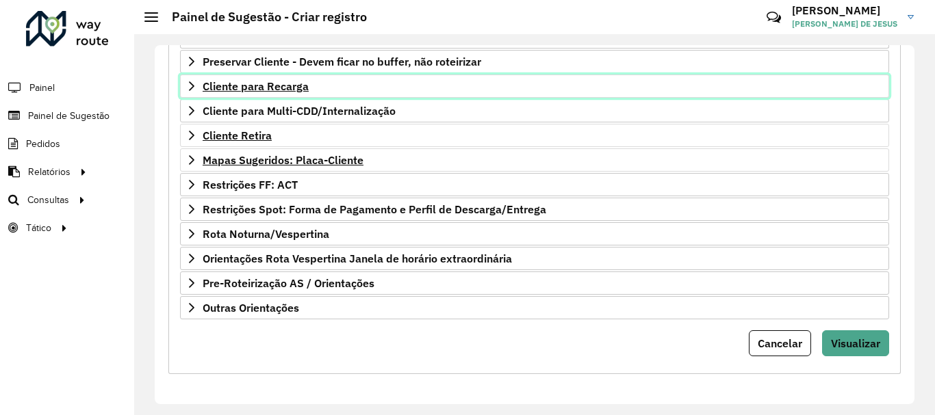
click at [194, 83] on icon at bounding box center [191, 86] width 11 height 11
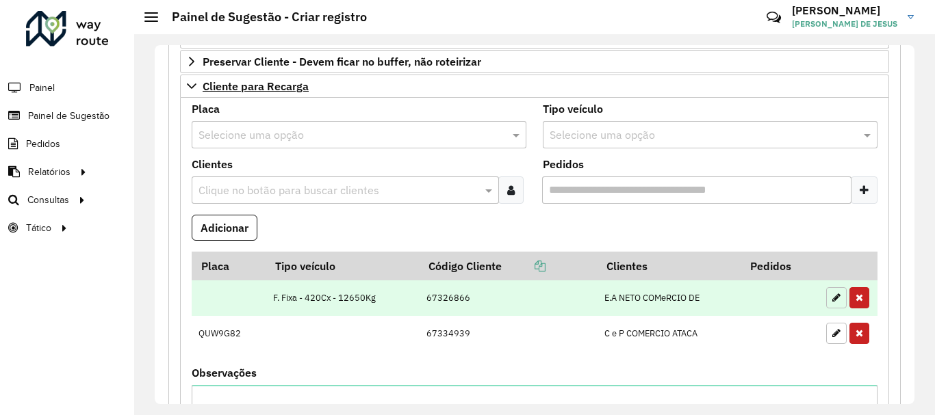
click at [827, 301] on button "button" at bounding box center [836, 297] width 21 height 21
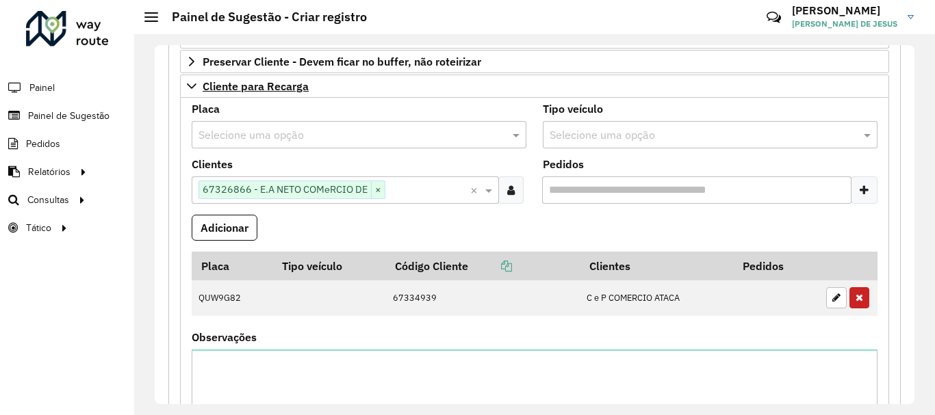
click at [467, 139] on input "text" at bounding box center [345, 135] width 294 height 16
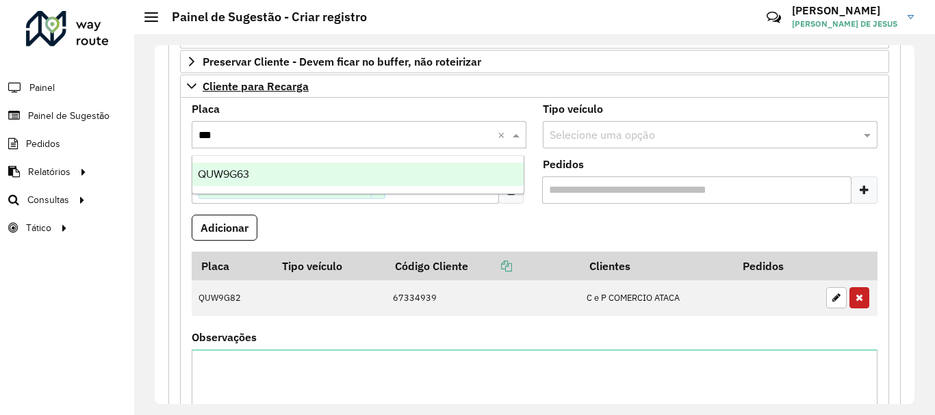
type input "****"
click at [400, 183] on div "QUW9G63" at bounding box center [357, 174] width 331 height 23
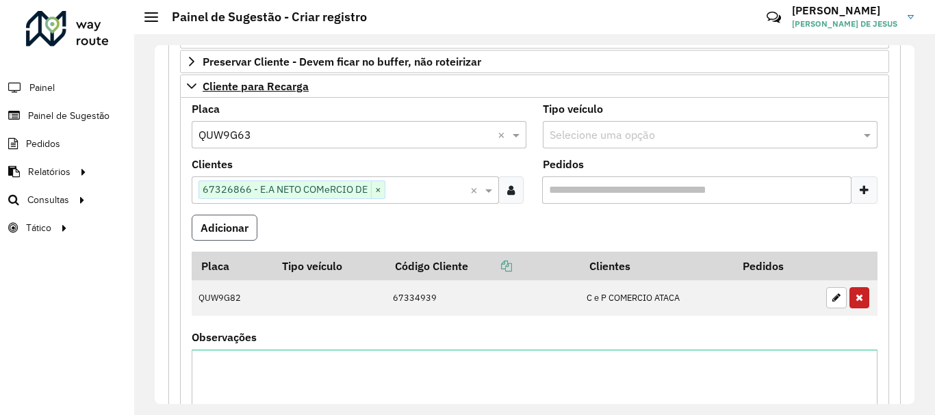
click at [242, 227] on button "Adicionar" at bounding box center [225, 228] width 66 height 26
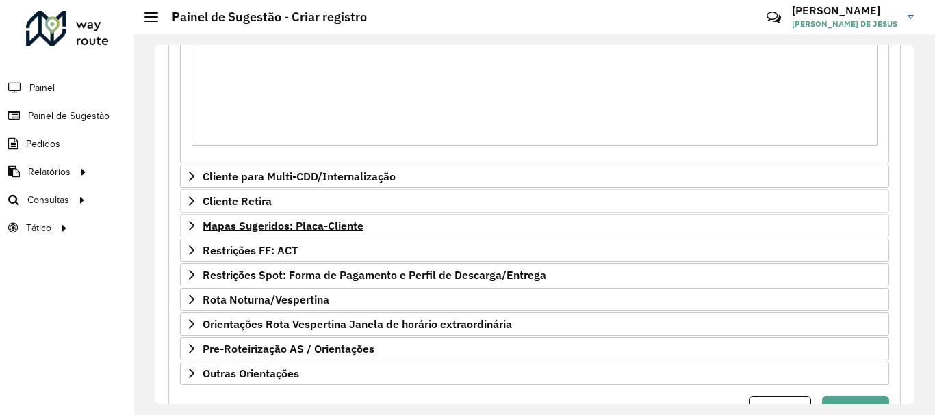
scroll to position [916, 0]
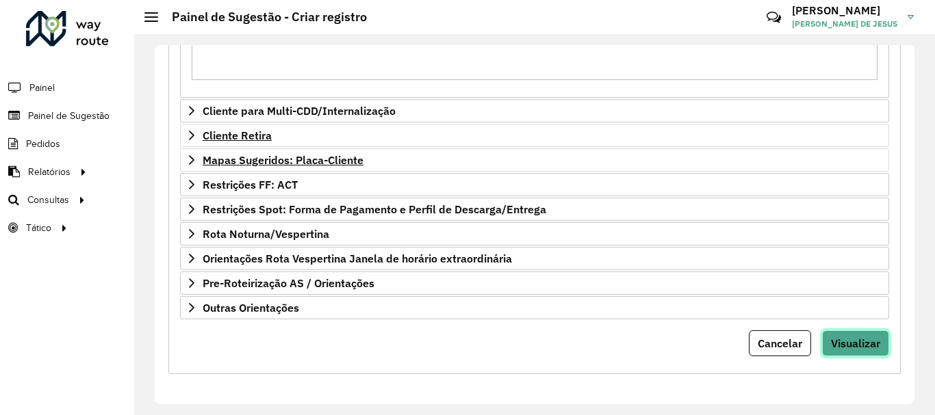
click at [874, 346] on span "Visualizar" at bounding box center [855, 344] width 49 height 14
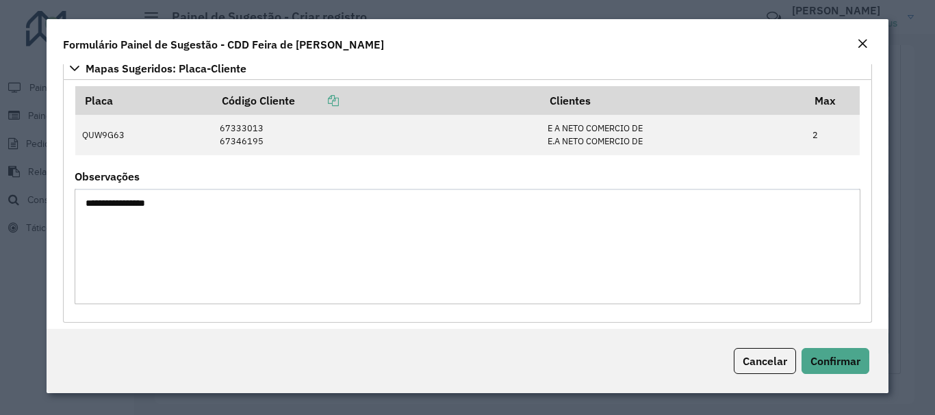
scroll to position [1221, 0]
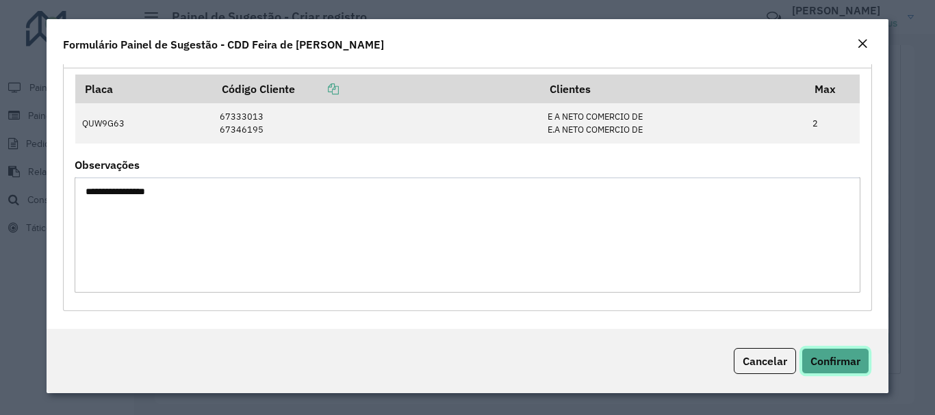
click at [840, 357] on span "Confirmar" at bounding box center [835, 361] width 50 height 14
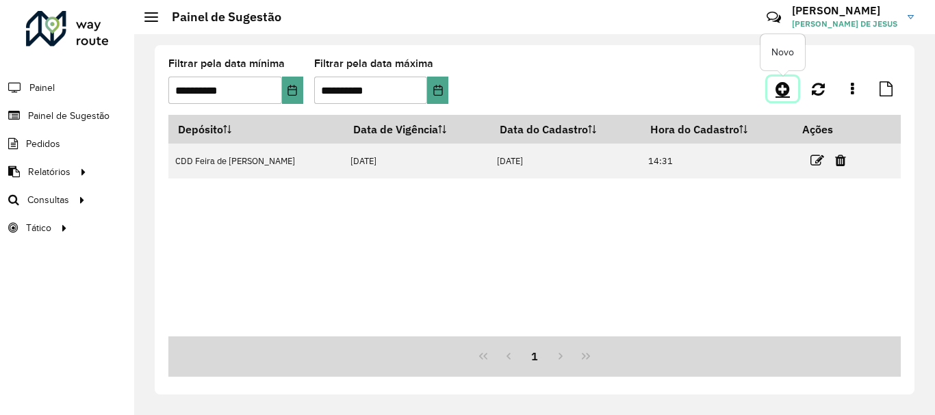
click at [785, 93] on icon at bounding box center [782, 89] width 14 height 16
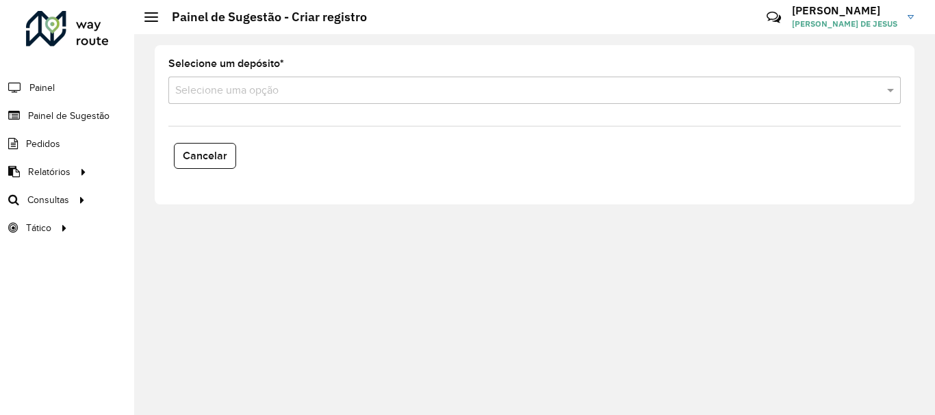
click at [411, 95] on input "text" at bounding box center [520, 91] width 691 height 16
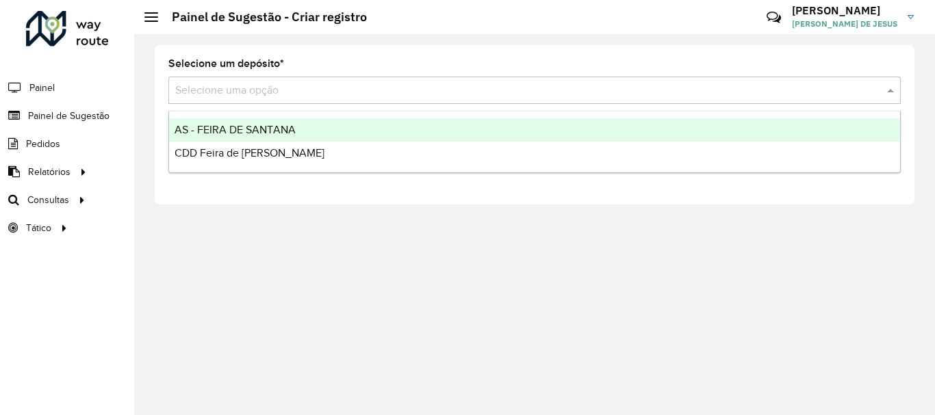
click at [342, 125] on div "AS - FEIRA DE SANTANA" at bounding box center [534, 129] width 731 height 23
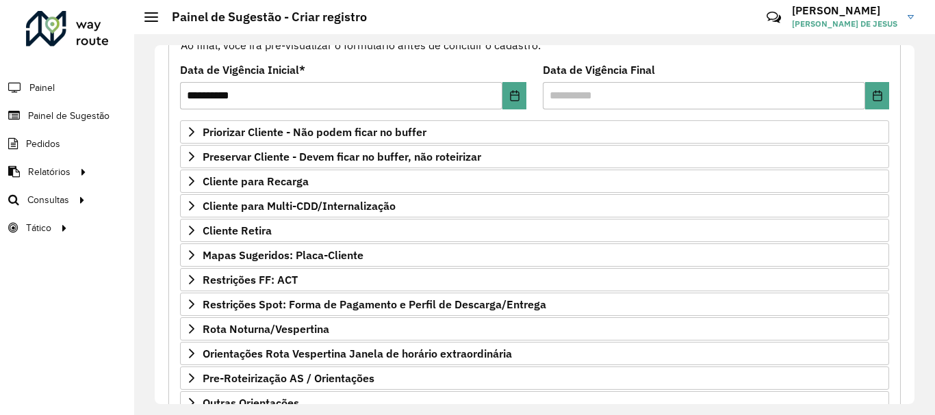
scroll to position [177, 0]
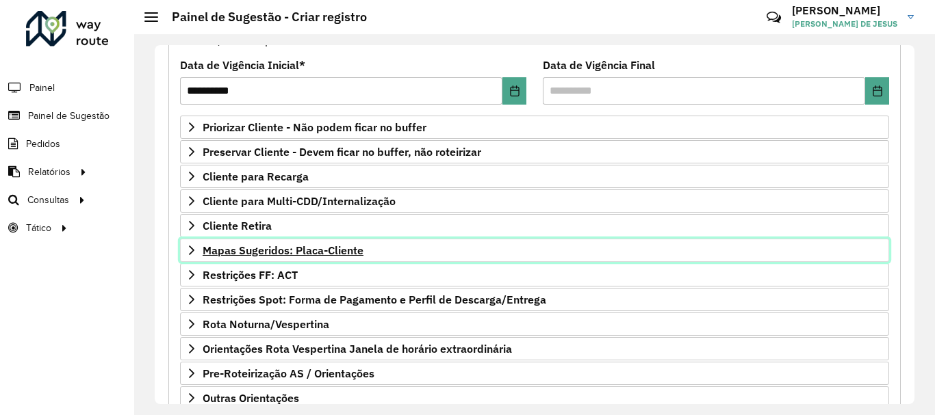
click at [283, 258] on link "Mapas Sugeridos: Placa-Cliente" at bounding box center [534, 250] width 709 height 23
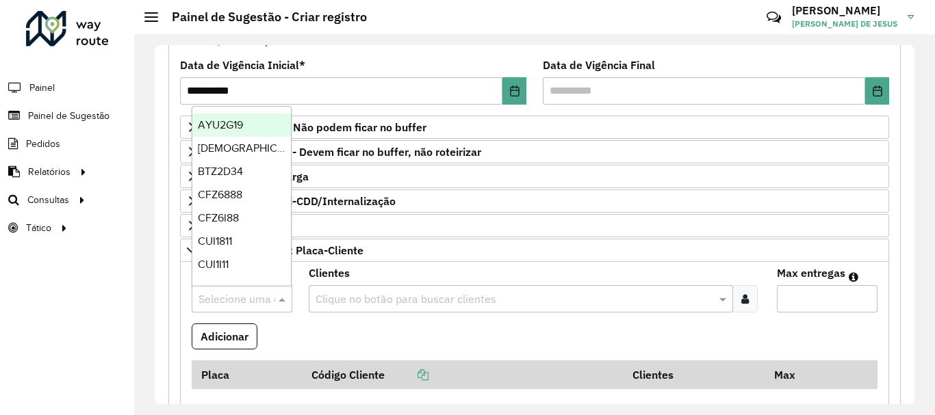
click at [222, 300] on input "text" at bounding box center [228, 299] width 60 height 16
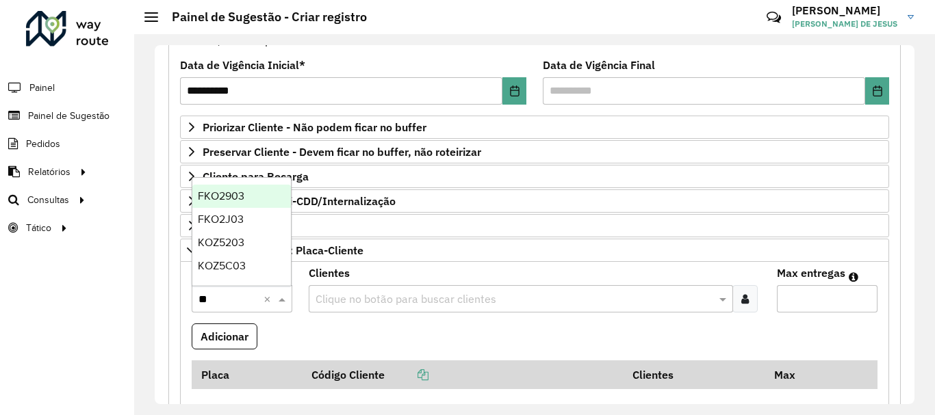
type input "***"
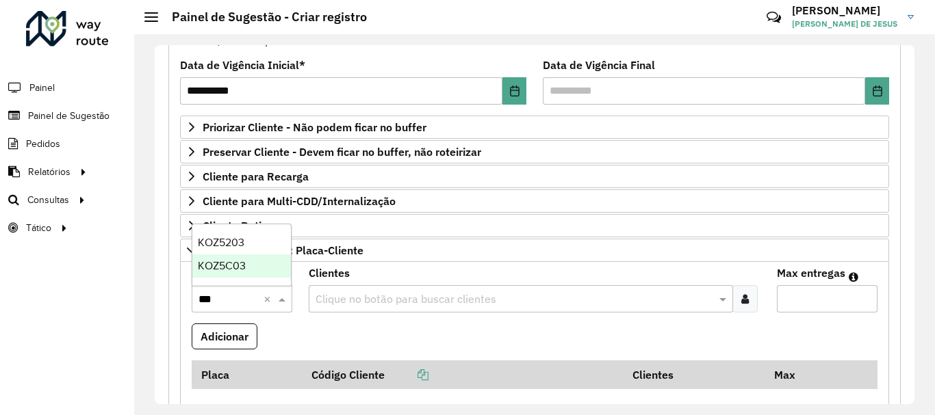
click at [237, 265] on span "KOZ5C03" at bounding box center [222, 266] width 48 height 12
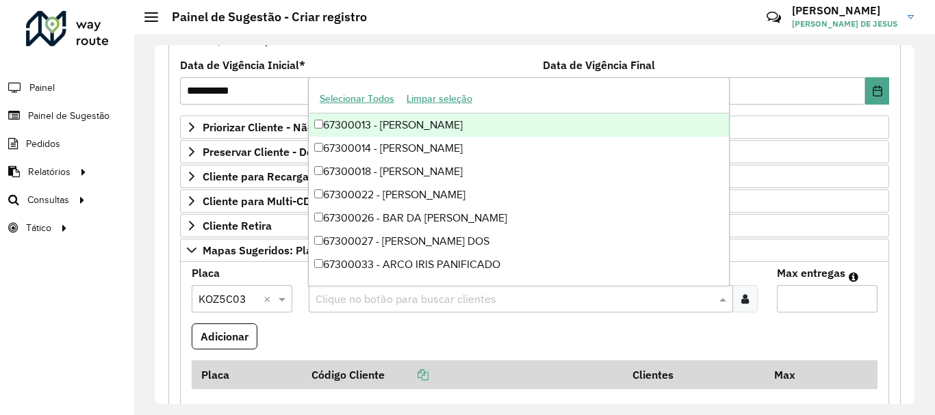
click at [346, 308] on div "Clique no botão para buscar clientes" at bounding box center [521, 298] width 424 height 27
type input "*****"
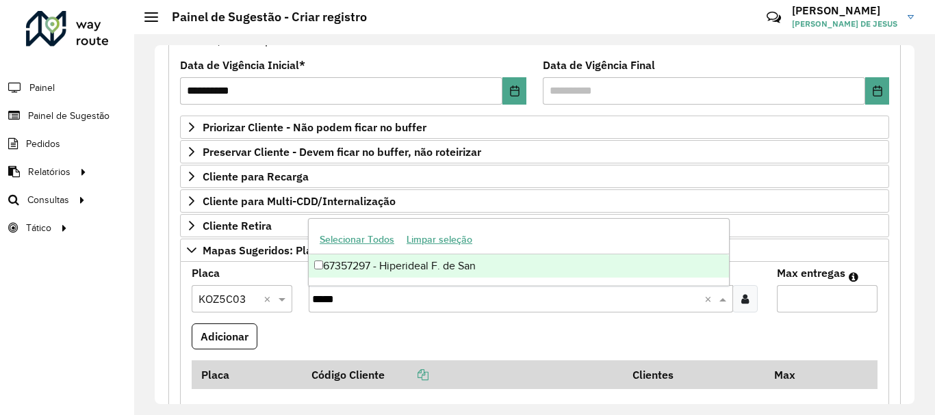
click at [376, 267] on div "67357297 - Hiperideal F. de San" at bounding box center [519, 266] width 420 height 23
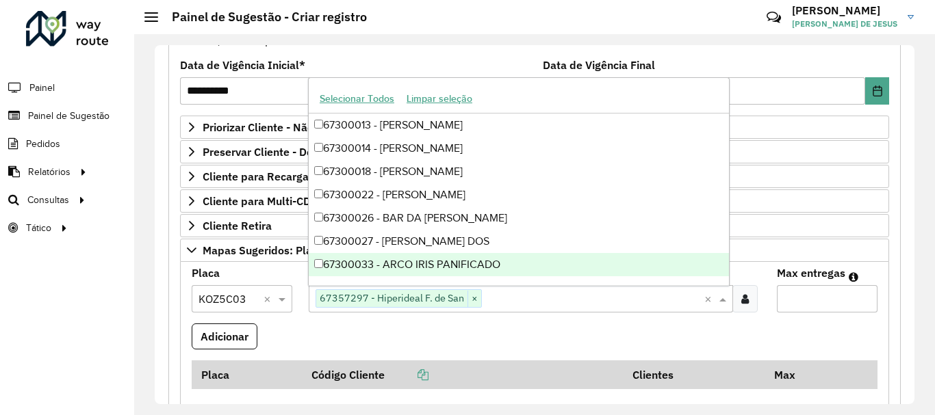
click at [785, 301] on input "Max entregas" at bounding box center [827, 298] width 101 height 27
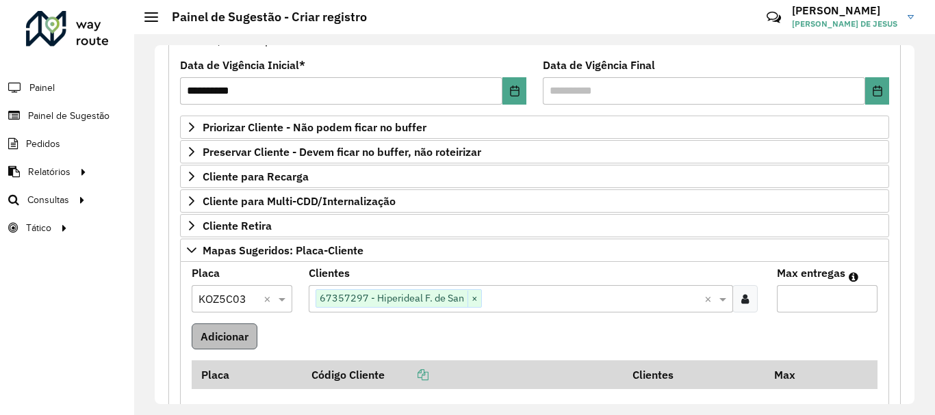
type input "*"
click at [244, 331] on button "Adicionar" at bounding box center [225, 337] width 66 height 26
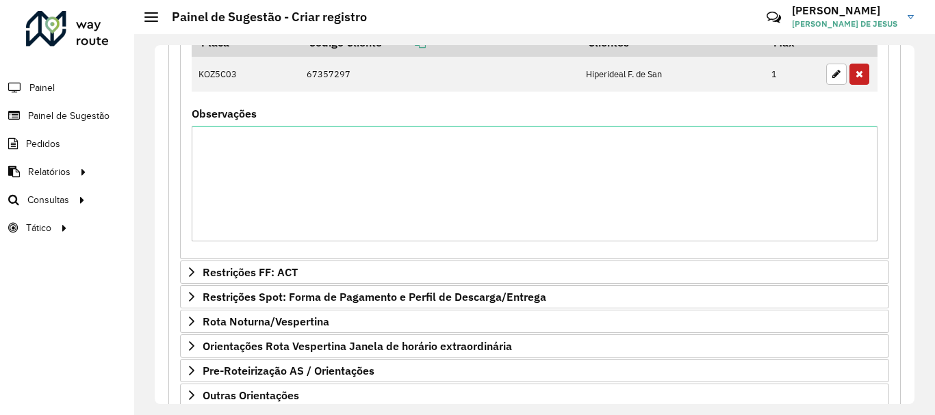
scroll to position [597, 0]
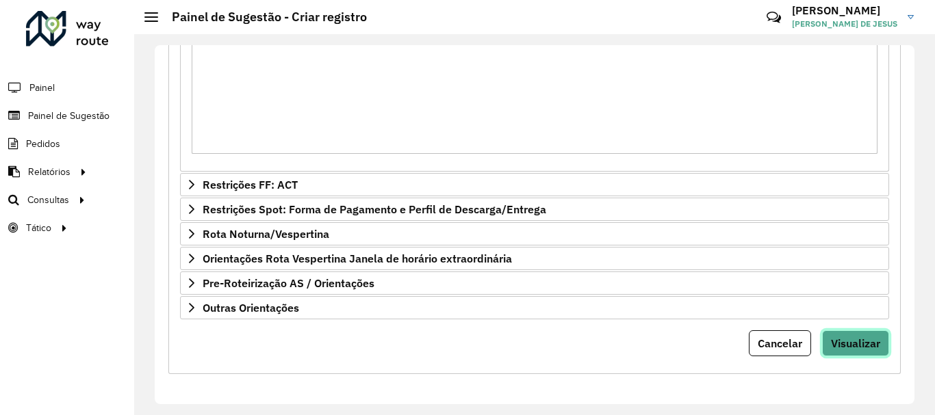
click at [852, 344] on span "Visualizar" at bounding box center [855, 344] width 49 height 14
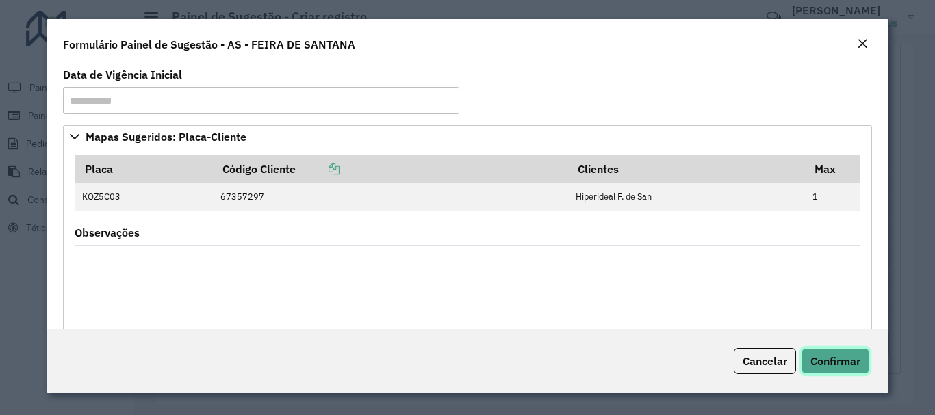
click at [839, 354] on span "Confirmar" at bounding box center [835, 361] width 50 height 14
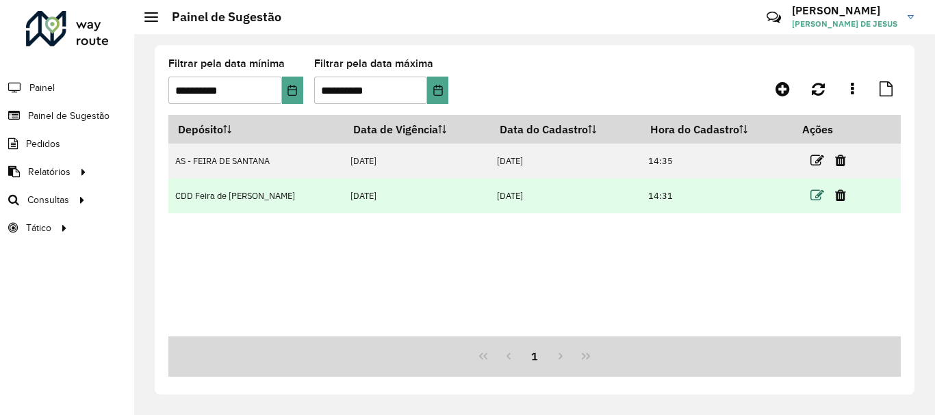
click at [813, 198] on icon at bounding box center [817, 196] width 14 height 14
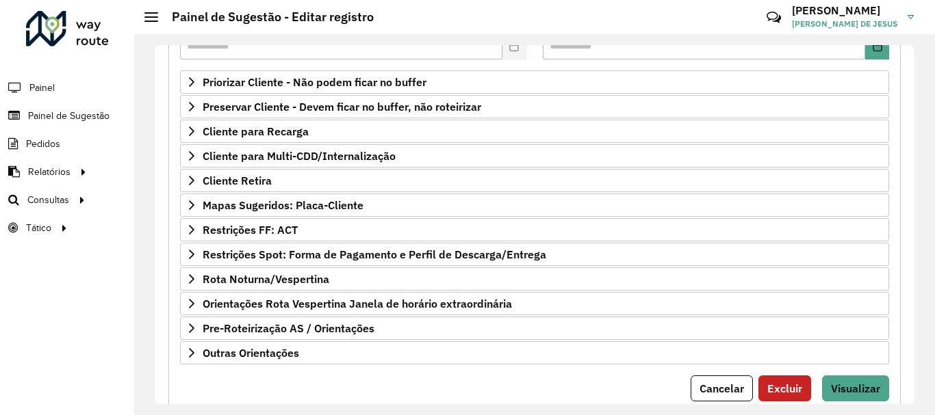
scroll to position [226, 0]
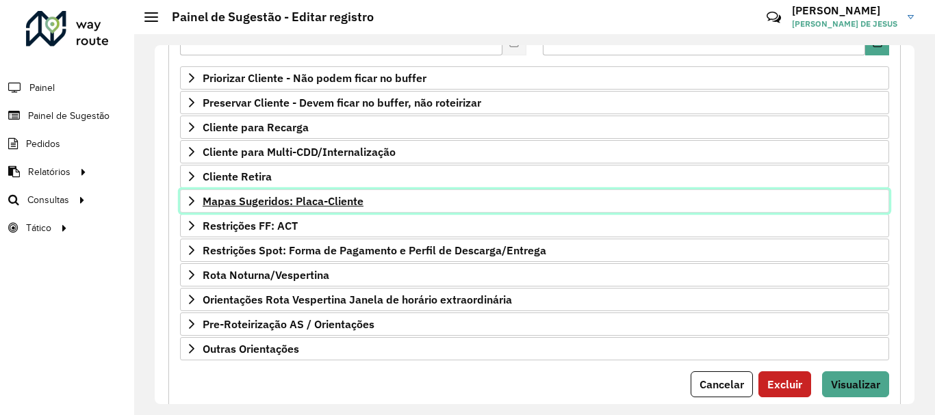
click at [196, 200] on icon at bounding box center [191, 201] width 11 height 11
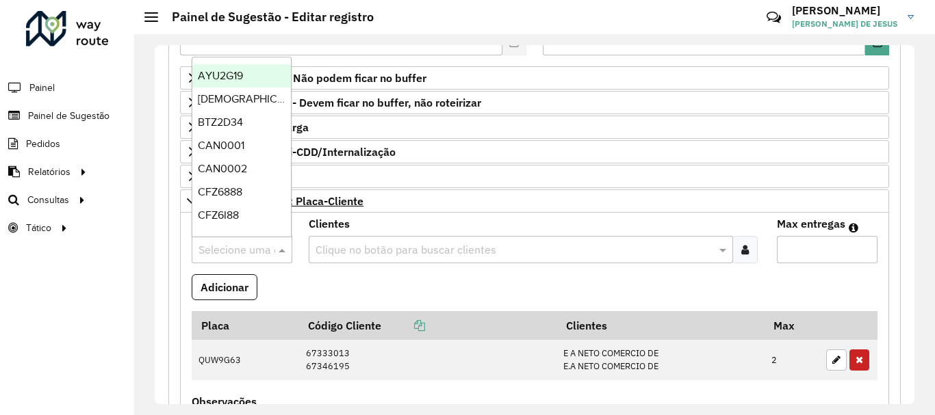
click at [226, 247] on input "text" at bounding box center [228, 250] width 60 height 16
type input "***"
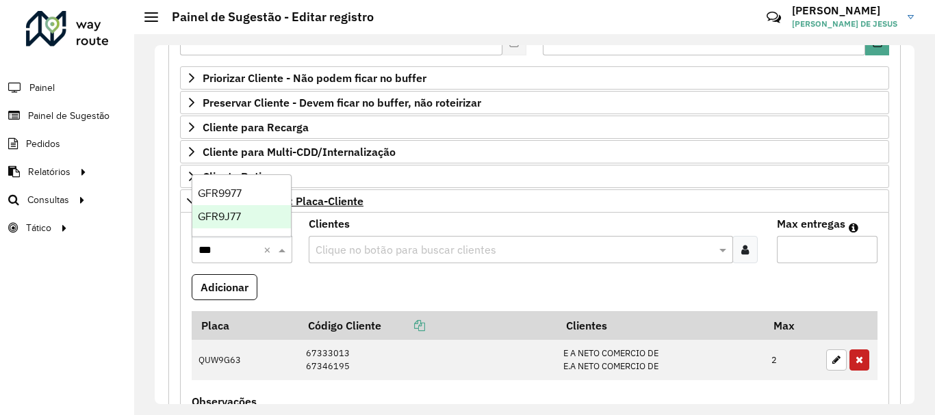
click at [241, 219] on span "GFR9J77" at bounding box center [219, 217] width 43 height 12
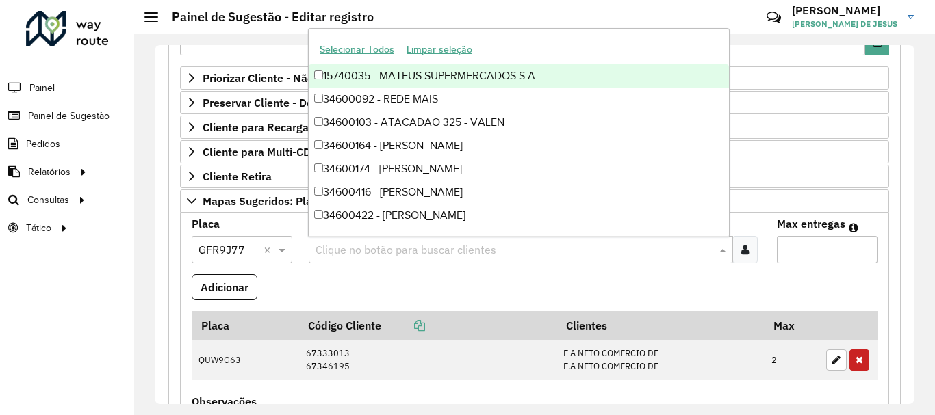
click at [375, 242] on input "text" at bounding box center [514, 250] width 404 height 16
type input "*****"
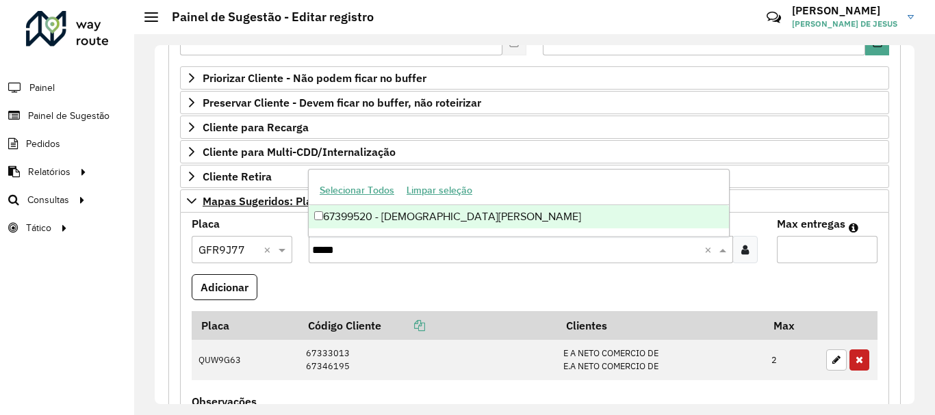
click at [404, 225] on div "67399520 - [DEMOGRAPHIC_DATA][PERSON_NAME]" at bounding box center [519, 216] width 420 height 23
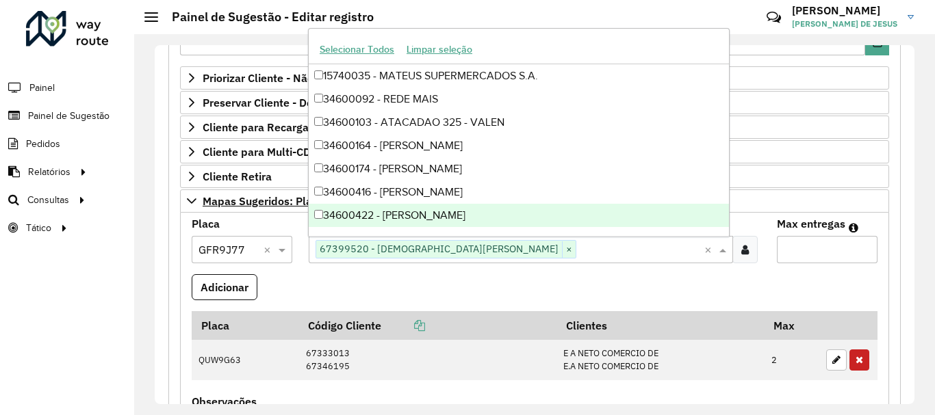
click at [790, 243] on input "Max entregas" at bounding box center [827, 249] width 101 height 27
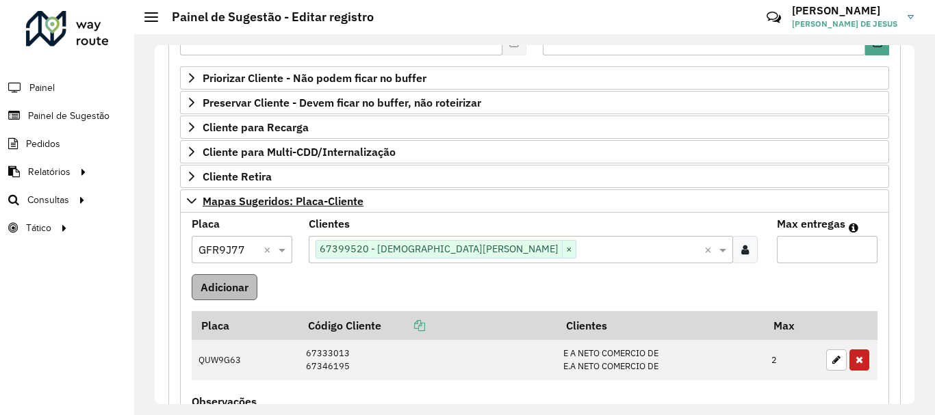
type input "*"
click at [243, 294] on button "Adicionar" at bounding box center [225, 287] width 66 height 26
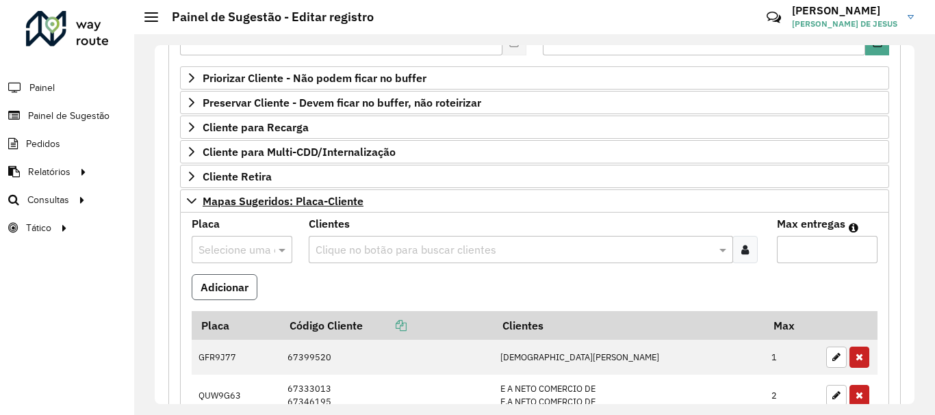
click at [243, 294] on button "Adicionar" at bounding box center [225, 287] width 66 height 26
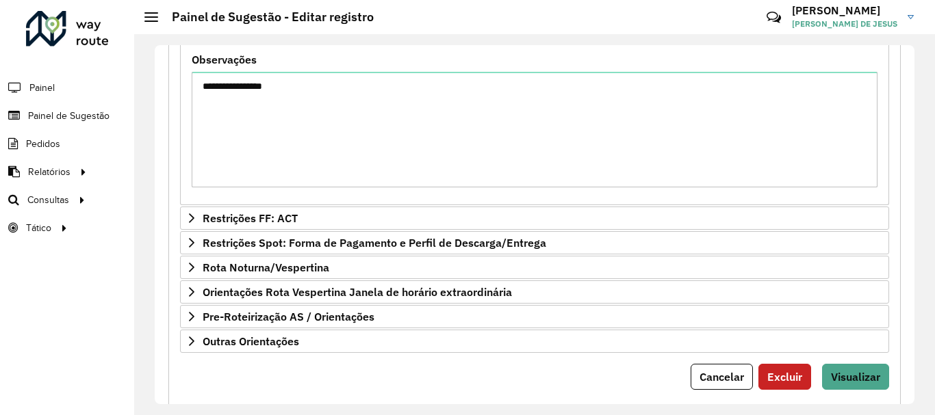
scroll to position [638, 0]
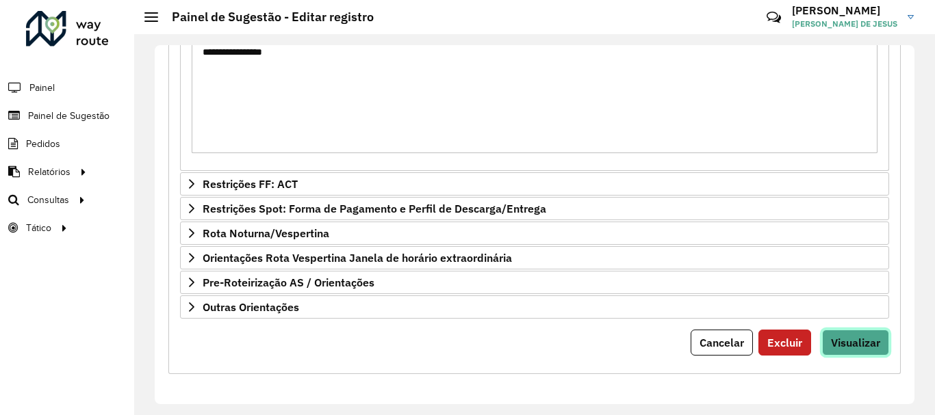
click at [868, 345] on span "Visualizar" at bounding box center [855, 343] width 49 height 14
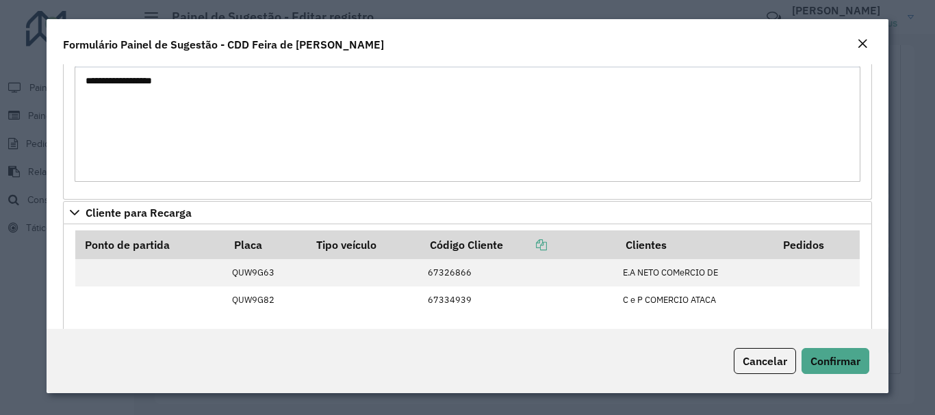
scroll to position [697, 0]
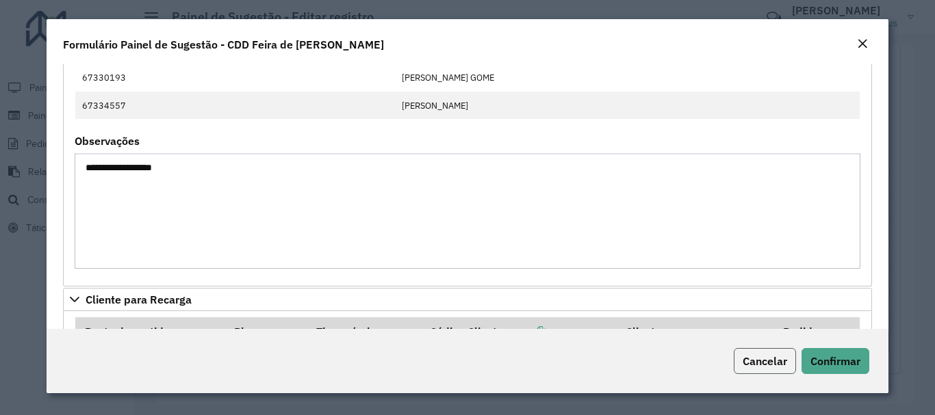
click at [770, 370] on button "Cancelar" at bounding box center [764, 361] width 62 height 26
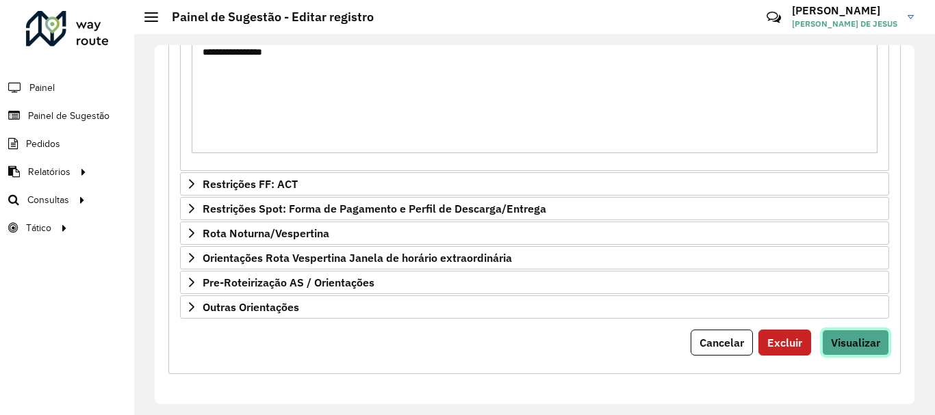
scroll to position [324, 0]
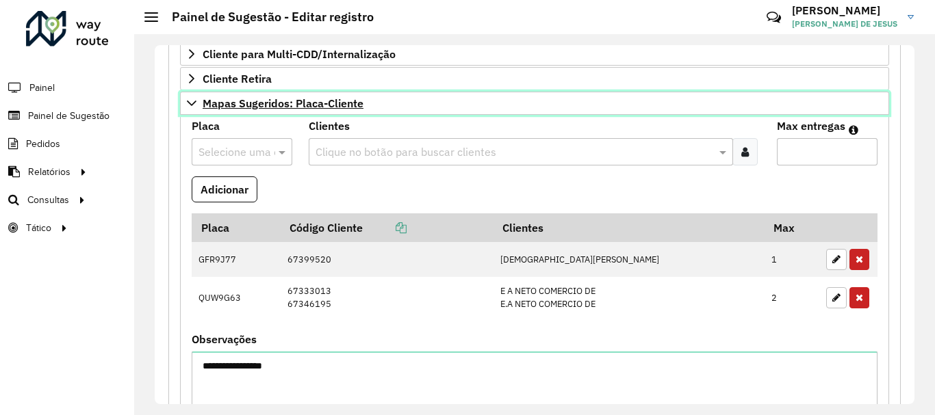
click at [189, 107] on icon at bounding box center [191, 103] width 11 height 11
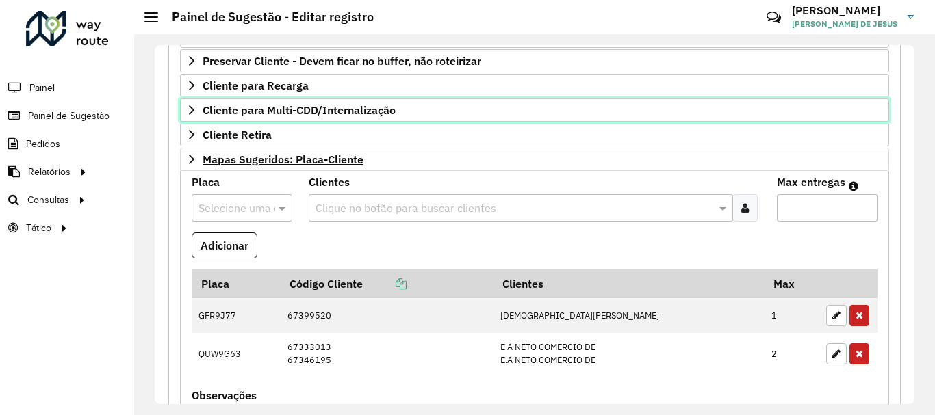
click at [189, 107] on icon at bounding box center [191, 110] width 11 height 11
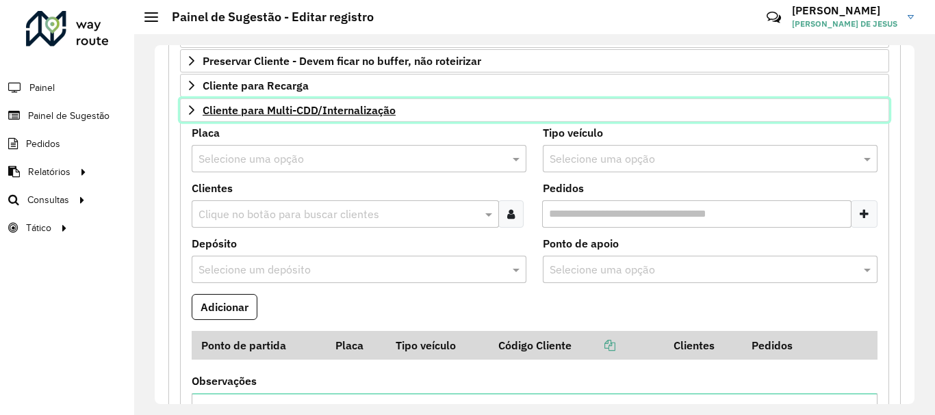
scroll to position [267, 0]
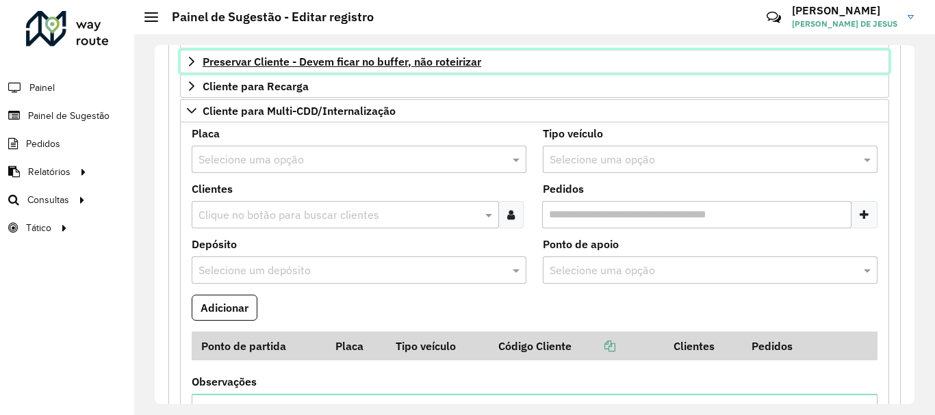
click at [197, 66] on link "Preservar Cliente - Devem ficar no buffer, não roteirizar" at bounding box center [534, 61] width 709 height 23
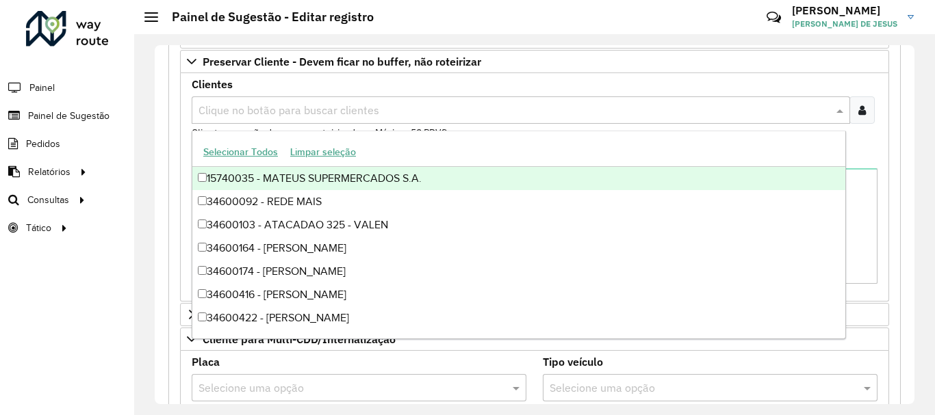
click at [223, 108] on input "text" at bounding box center [514, 111] width 638 height 16
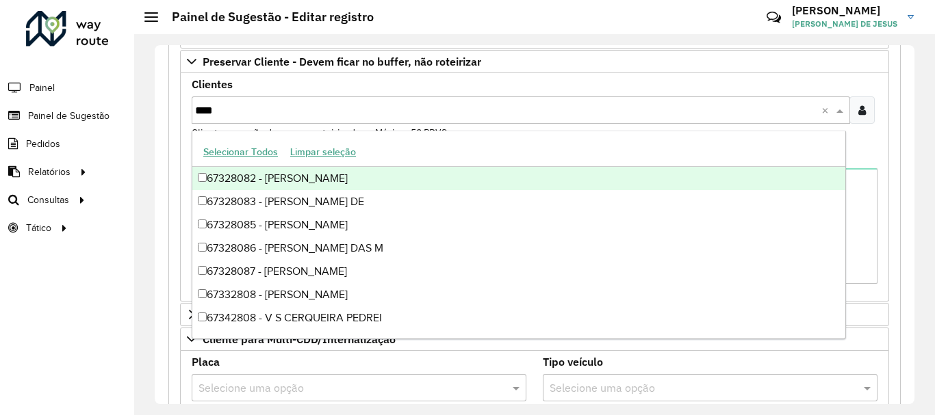
type input "*****"
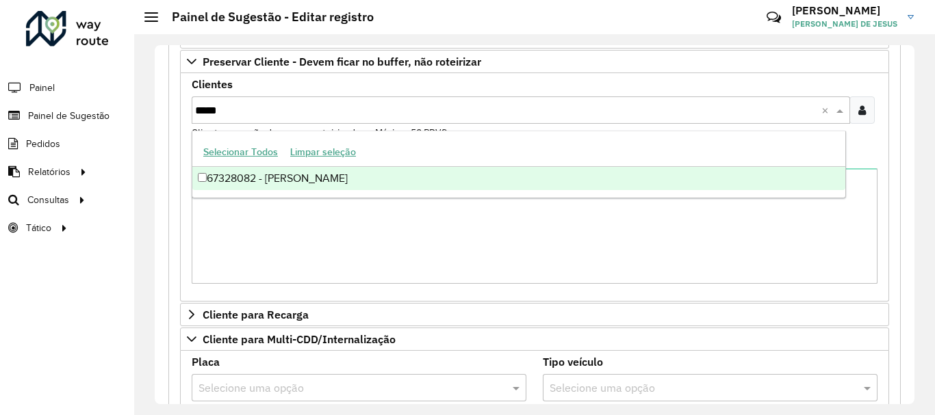
click at [254, 177] on div "67328082 - [PERSON_NAME]" at bounding box center [518, 178] width 653 height 23
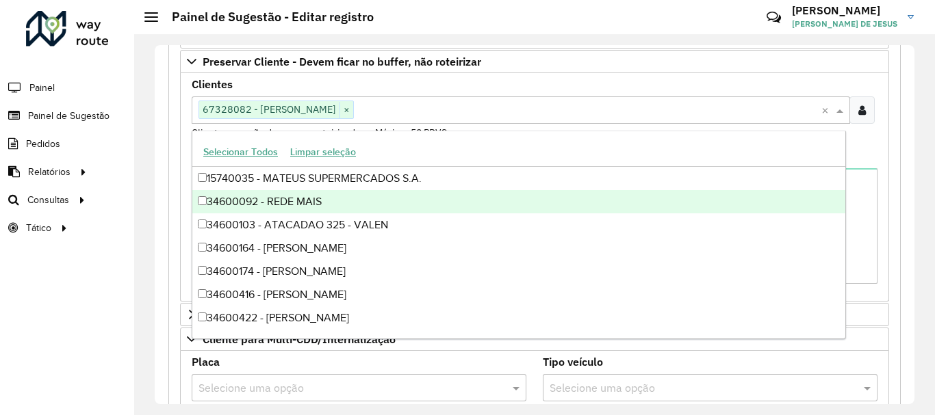
click at [872, 150] on formly-field "Clientes Clique no botão para buscar clientes 67328082 - BAR PAPAGAIO × × Clien…" at bounding box center [534, 115] width 702 height 72
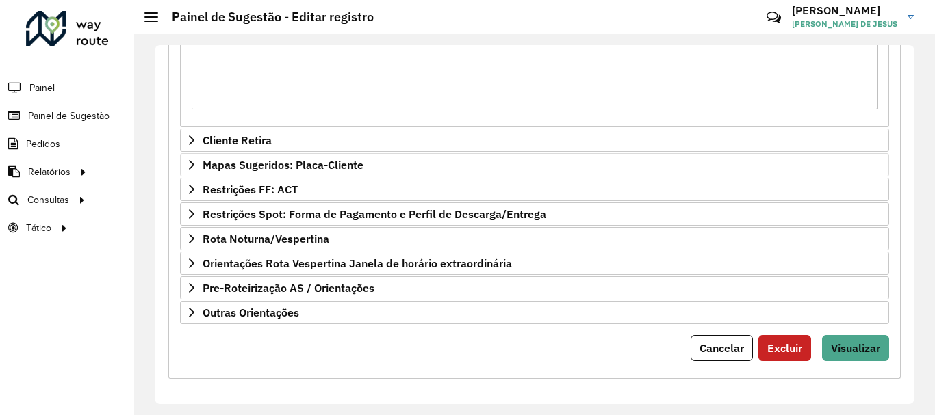
scroll to position [900, 0]
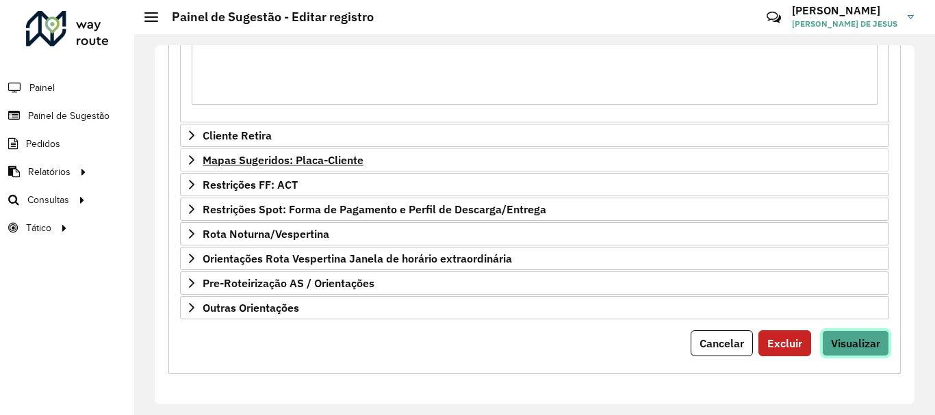
click at [866, 349] on span "Visualizar" at bounding box center [855, 344] width 49 height 14
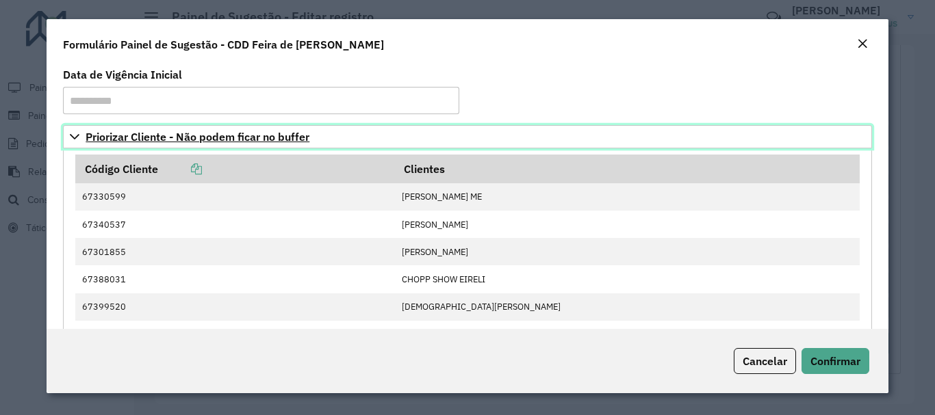
click at [75, 133] on icon at bounding box center [74, 136] width 11 height 11
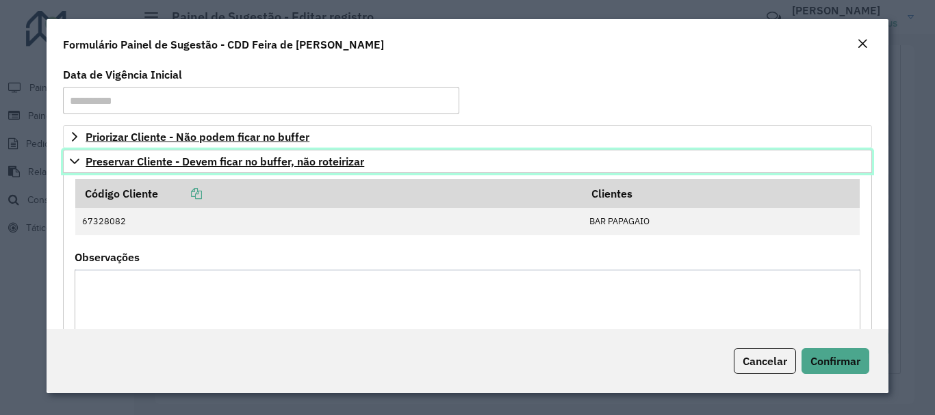
click at [76, 164] on icon at bounding box center [74, 161] width 11 height 11
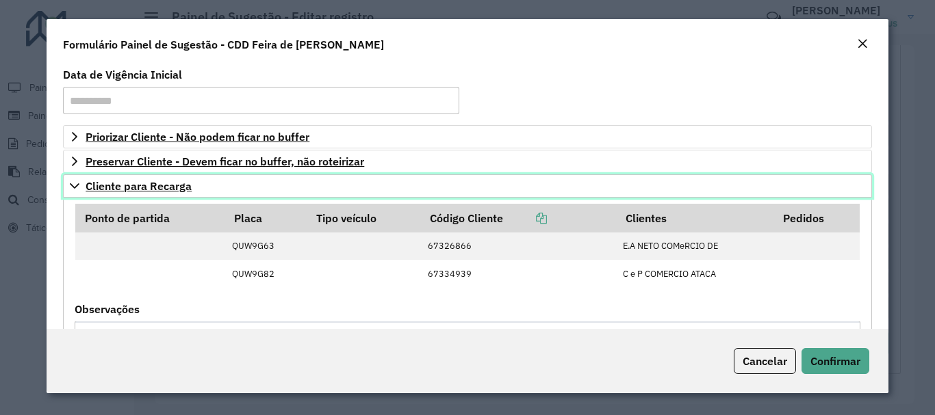
click at [70, 185] on icon at bounding box center [74, 186] width 11 height 11
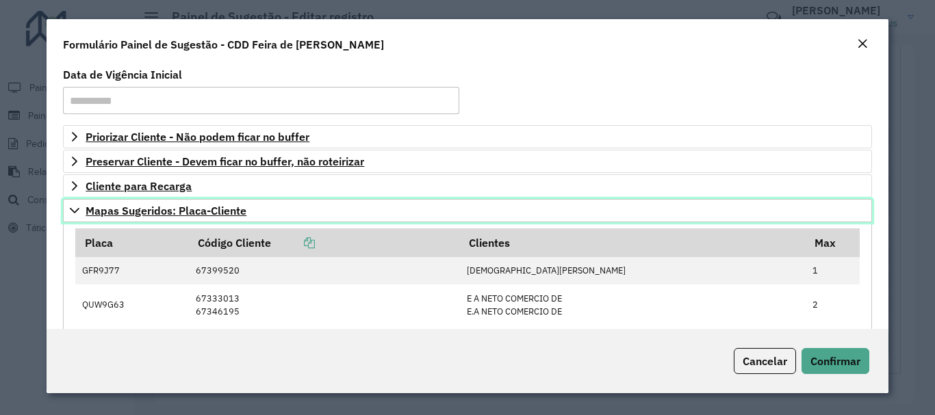
click at [70, 214] on icon at bounding box center [74, 210] width 11 height 11
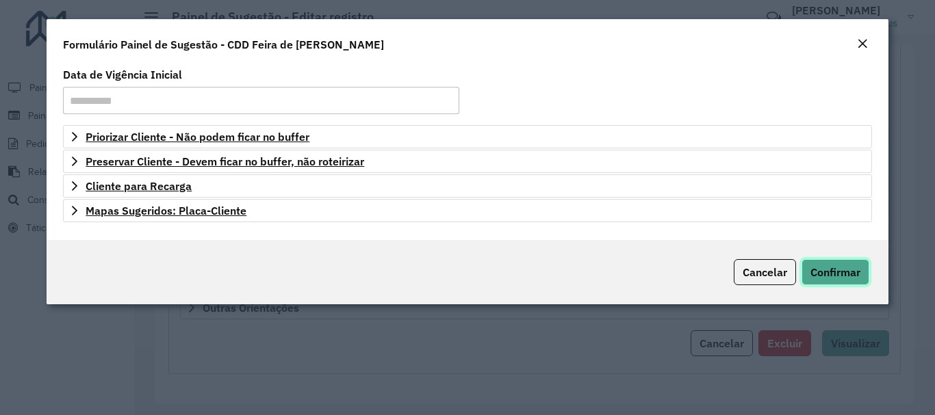
click at [842, 277] on span "Confirmar" at bounding box center [835, 272] width 50 height 14
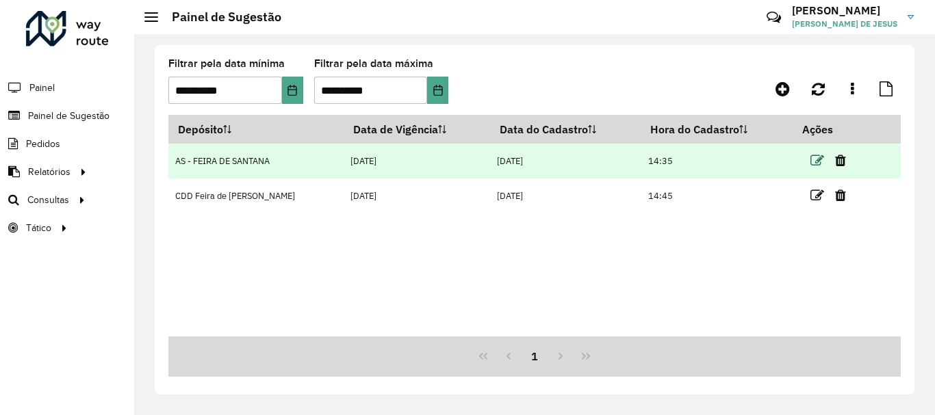
click at [814, 157] on icon at bounding box center [817, 161] width 14 height 14
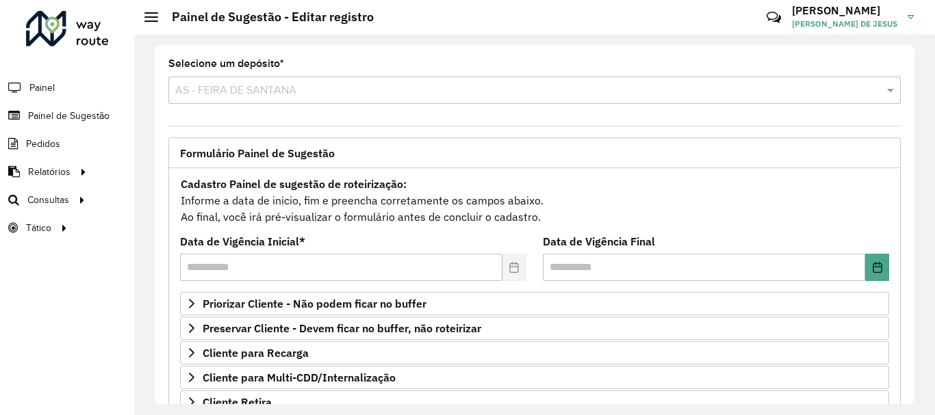
scroll to position [267, 0]
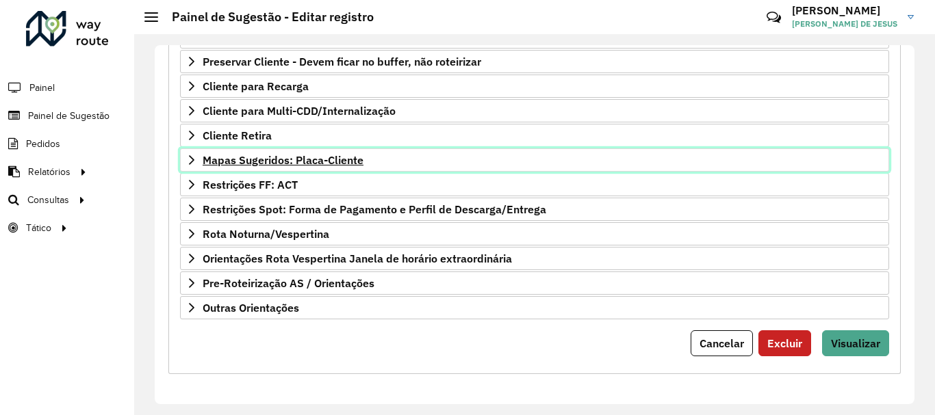
click at [194, 161] on icon at bounding box center [191, 160] width 11 height 11
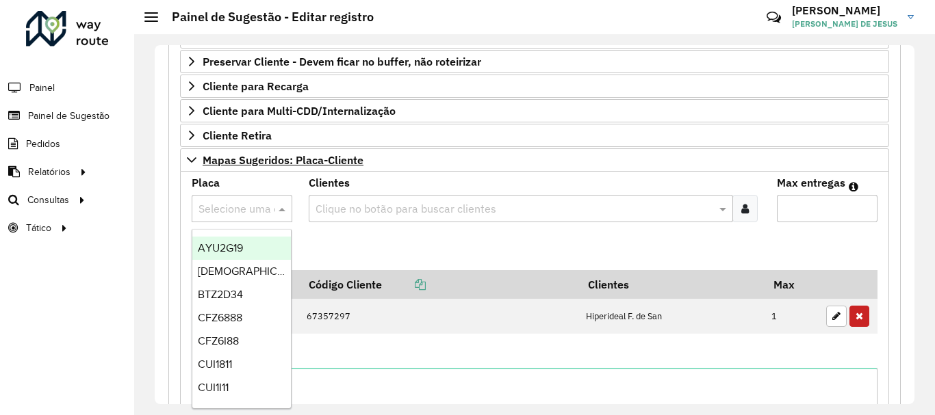
click at [280, 206] on span at bounding box center [283, 208] width 17 height 16
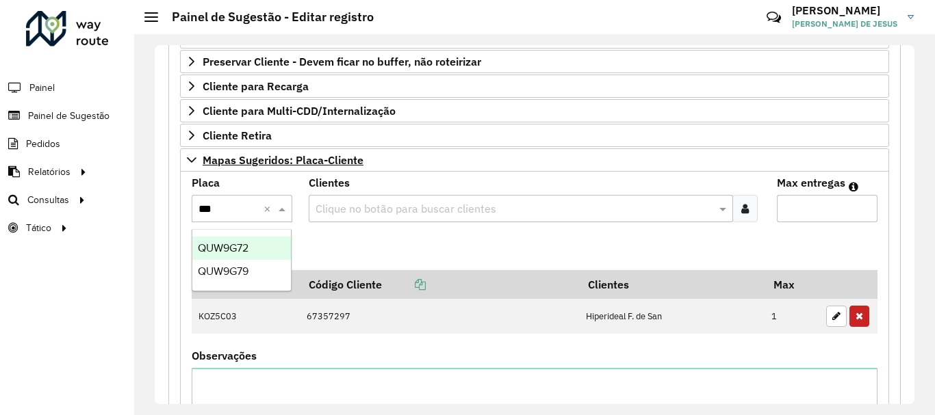
type input "****"
drag, startPoint x: 245, startPoint y: 249, endPoint x: 265, endPoint y: 236, distance: 24.3
click at [246, 248] on span "QUW9G79" at bounding box center [223, 248] width 51 height 12
click at [351, 211] on input "text" at bounding box center [514, 209] width 404 height 16
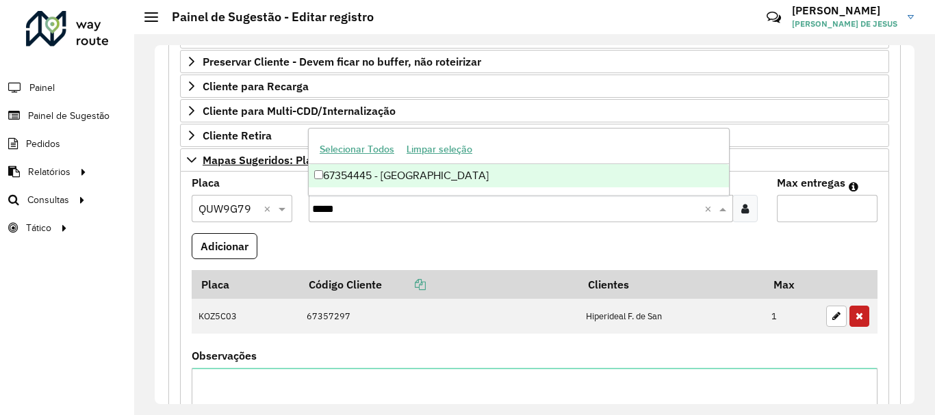
type input "*****"
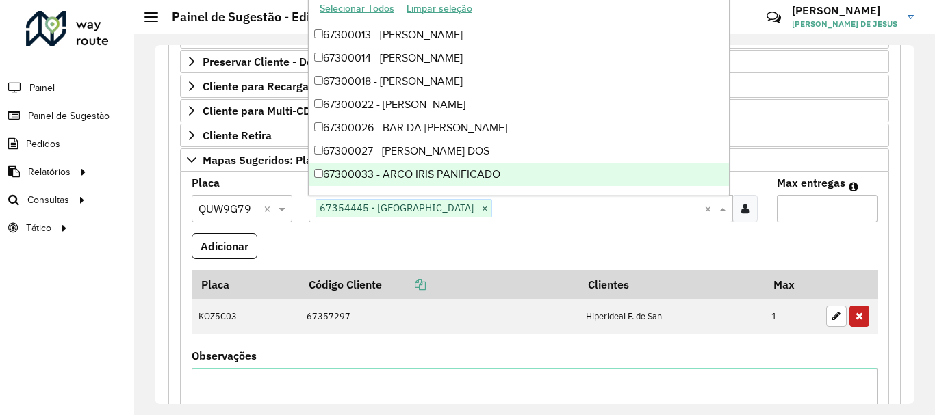
click at [781, 206] on input "Max entregas" at bounding box center [827, 208] width 101 height 27
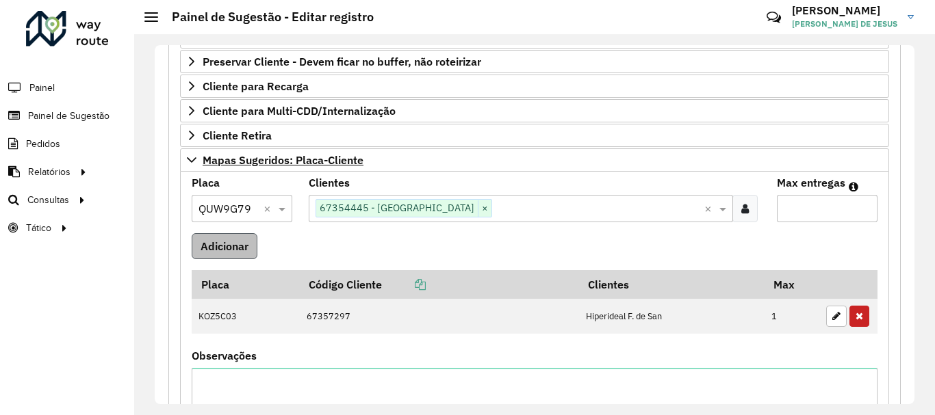
type input "*"
click at [235, 248] on button "Adicionar" at bounding box center [225, 246] width 66 height 26
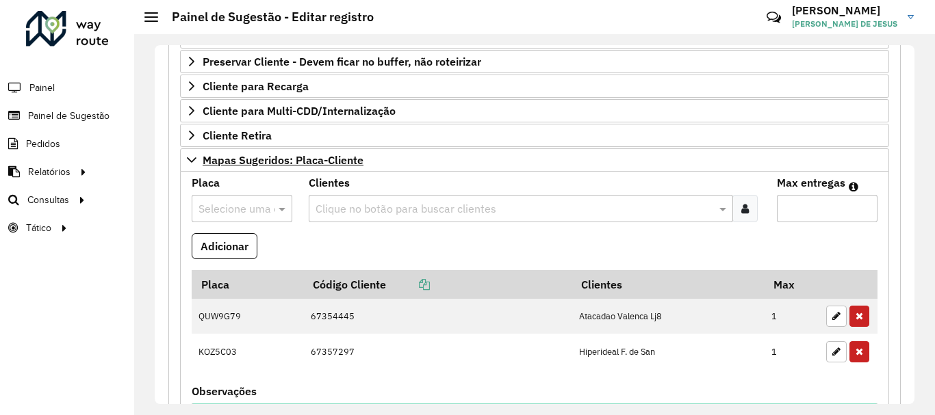
drag, startPoint x: 909, startPoint y: 143, endPoint x: 909, endPoint y: 70, distance: 73.2
click at [909, 70] on div "**********" at bounding box center [534, 224] width 759 height 359
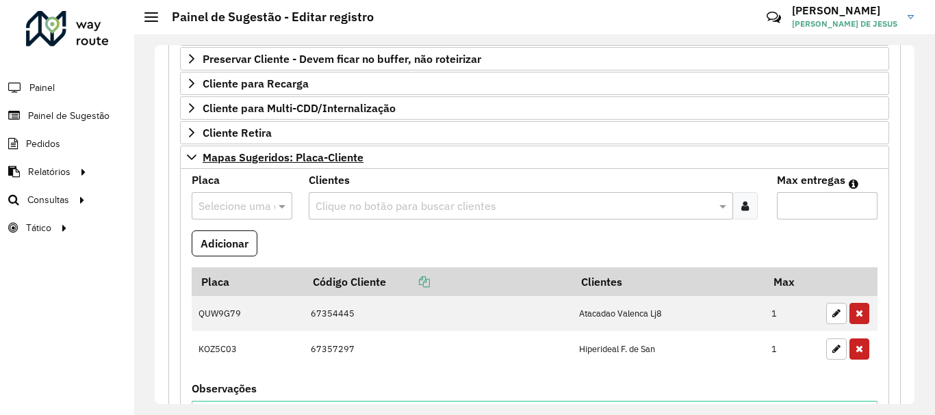
scroll to position [632, 0]
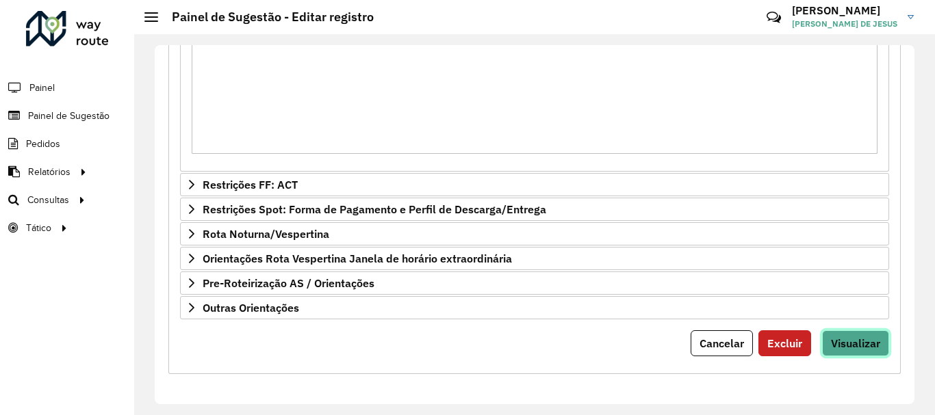
click at [867, 339] on span "Visualizar" at bounding box center [855, 344] width 49 height 14
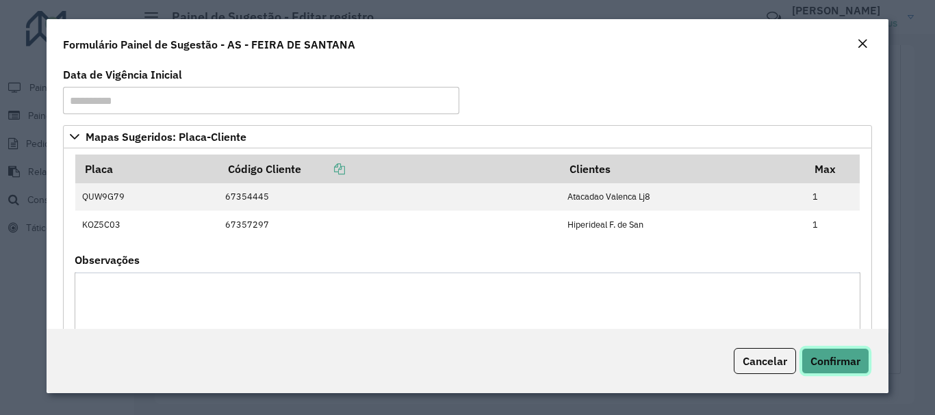
click at [849, 360] on span "Confirmar" at bounding box center [835, 361] width 50 height 14
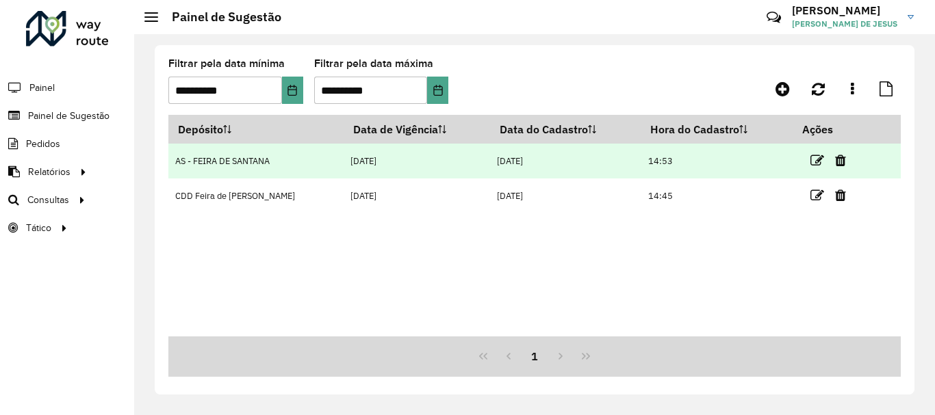
click at [816, 168] on link at bounding box center [817, 160] width 14 height 18
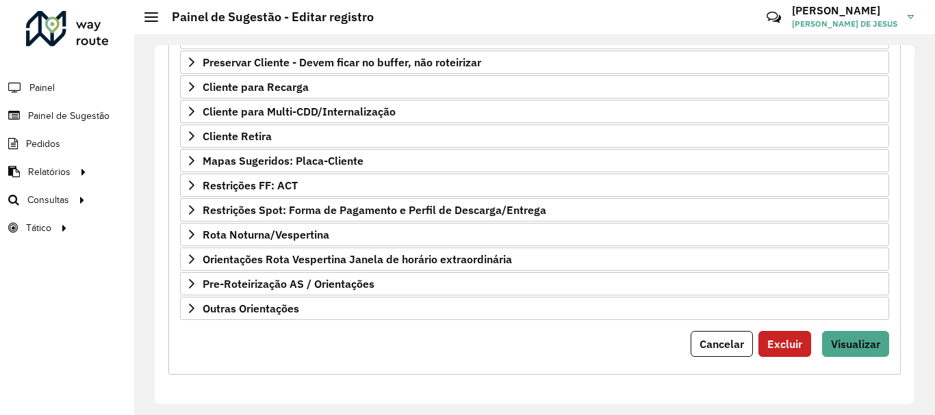
scroll to position [267, 0]
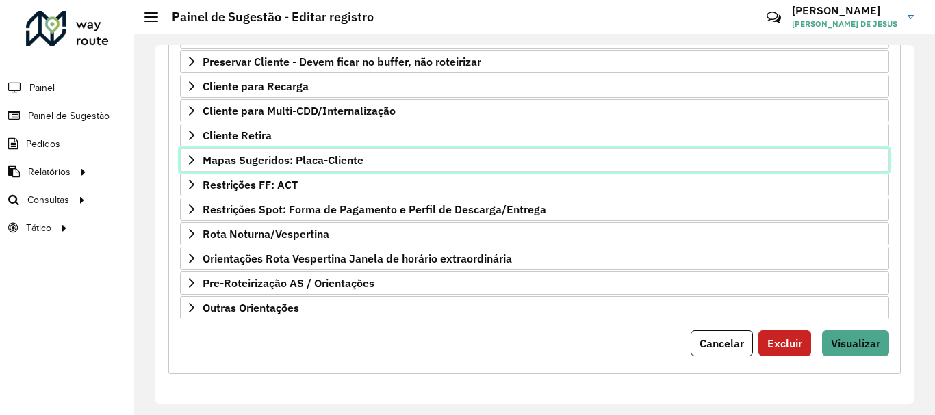
click at [191, 160] on icon at bounding box center [191, 160] width 11 height 11
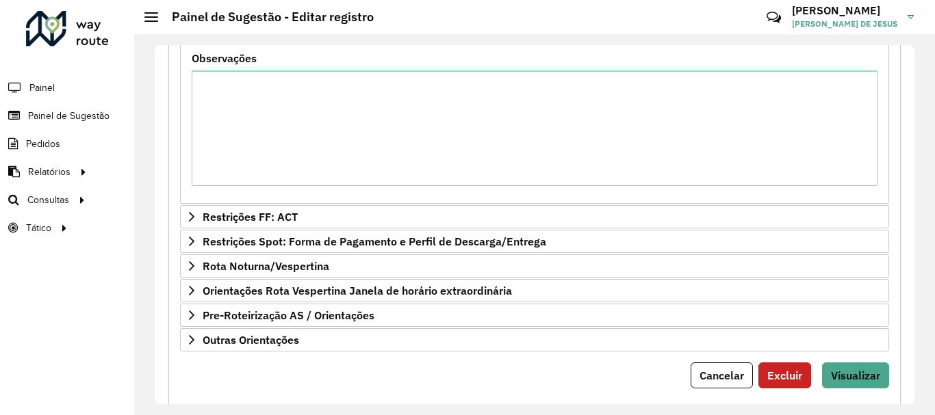
scroll to position [632, 0]
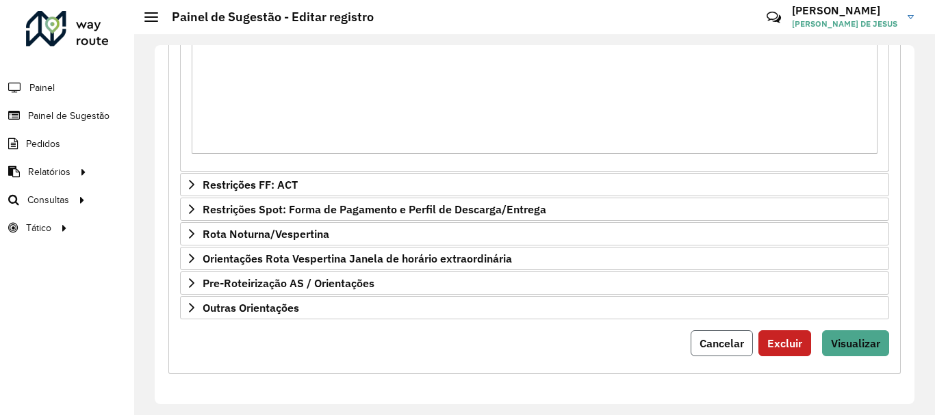
click at [703, 341] on span "Cancelar" at bounding box center [721, 344] width 44 height 14
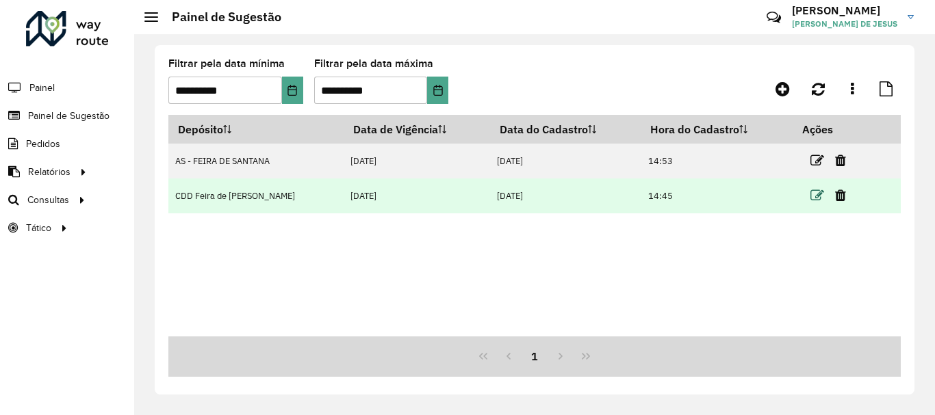
click at [810, 192] on icon at bounding box center [817, 196] width 14 height 14
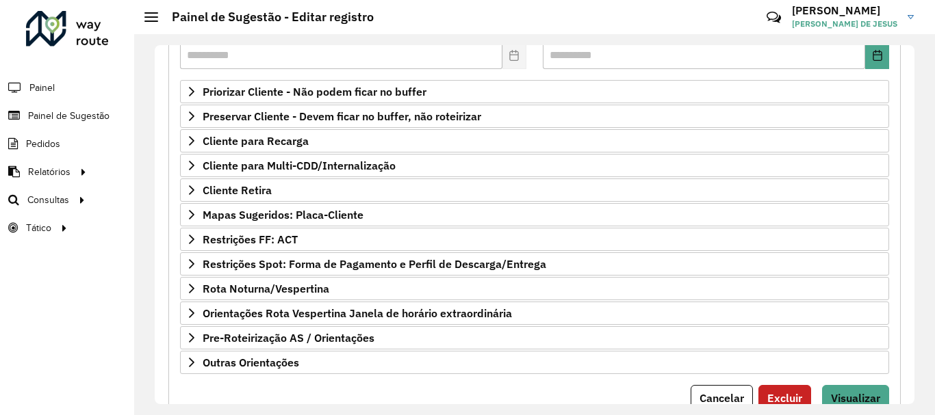
scroll to position [211, 0]
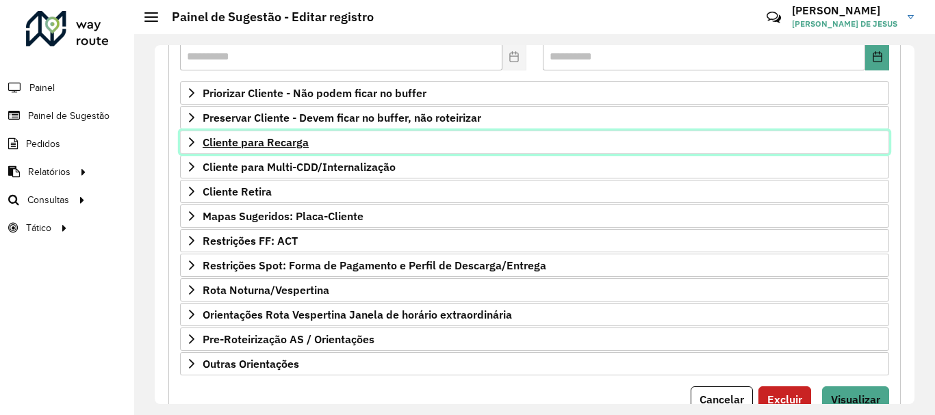
click at [256, 147] on span "Cliente para Recarga" at bounding box center [256, 142] width 106 height 11
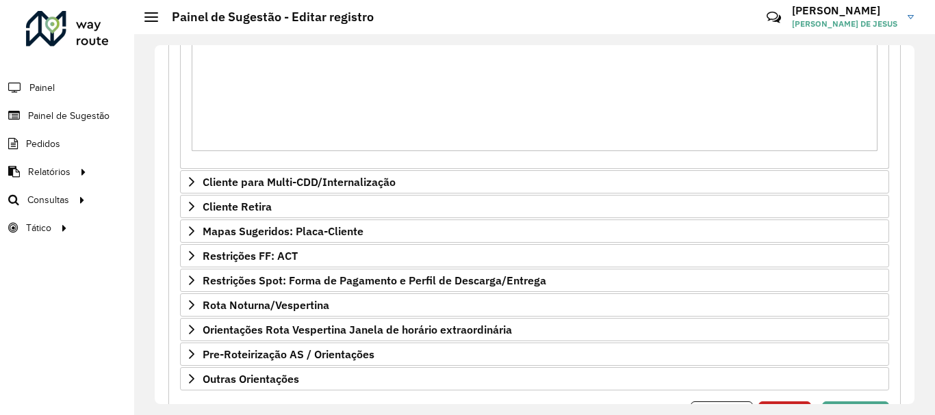
scroll to position [500, 0]
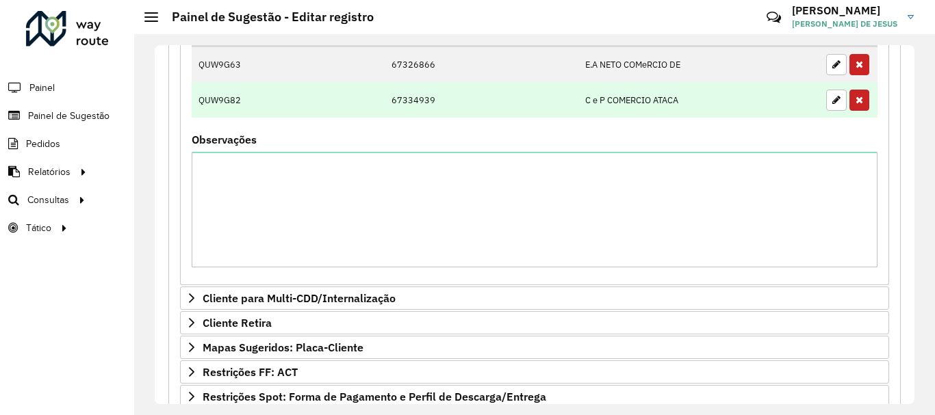
click at [857, 106] on button "button" at bounding box center [859, 100] width 20 height 21
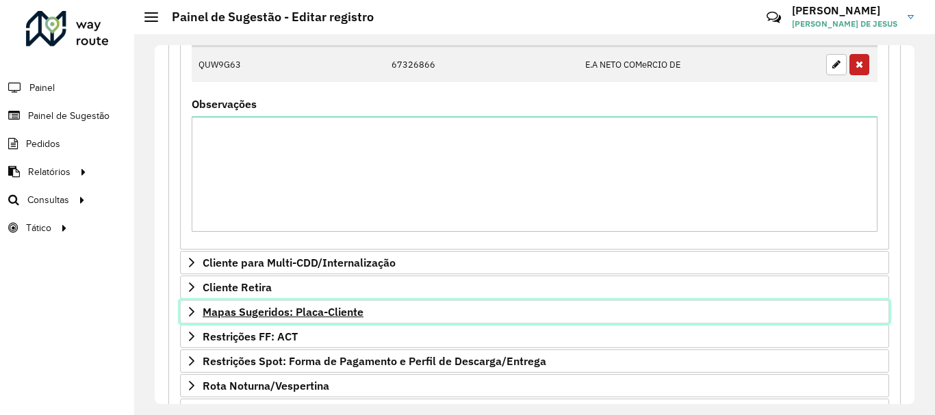
click at [196, 313] on icon at bounding box center [191, 312] width 11 height 11
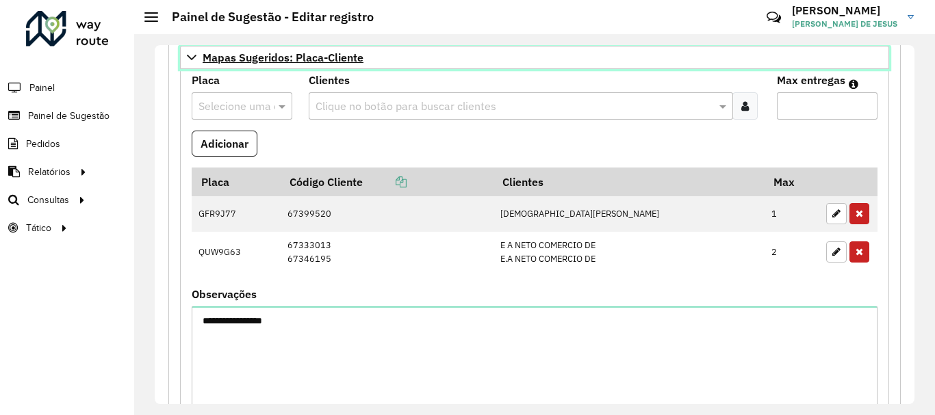
scroll to position [749, 0]
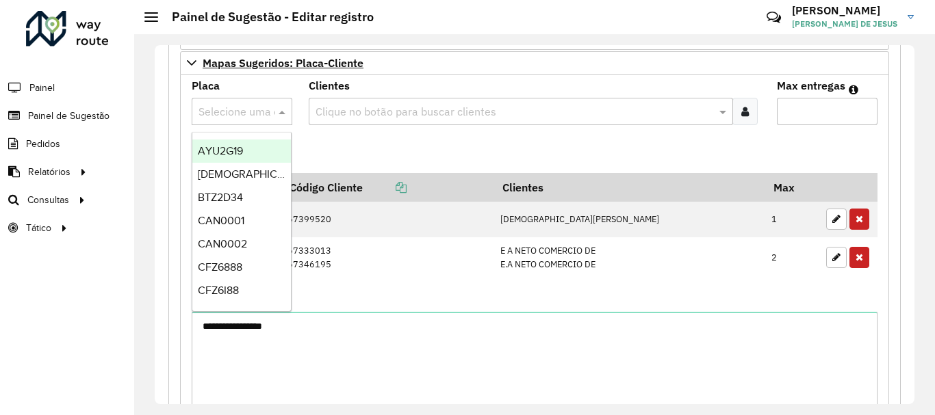
click at [278, 114] on span at bounding box center [283, 111] width 17 height 16
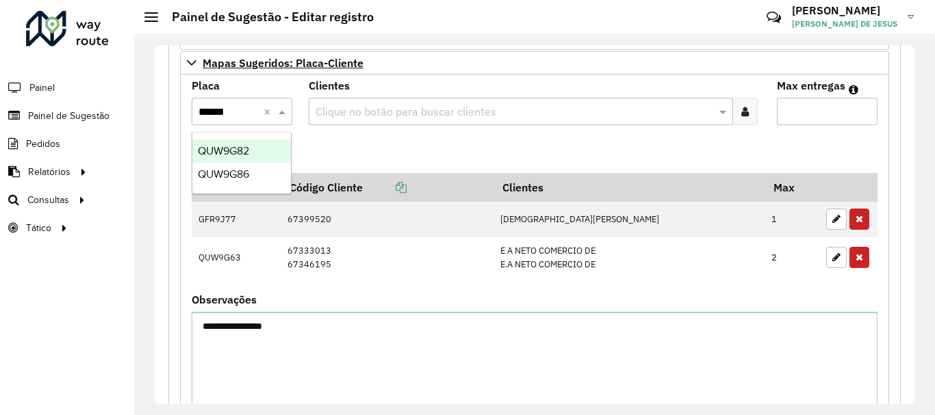
type input "*******"
click at [265, 150] on div "QUW9G82" at bounding box center [241, 151] width 99 height 23
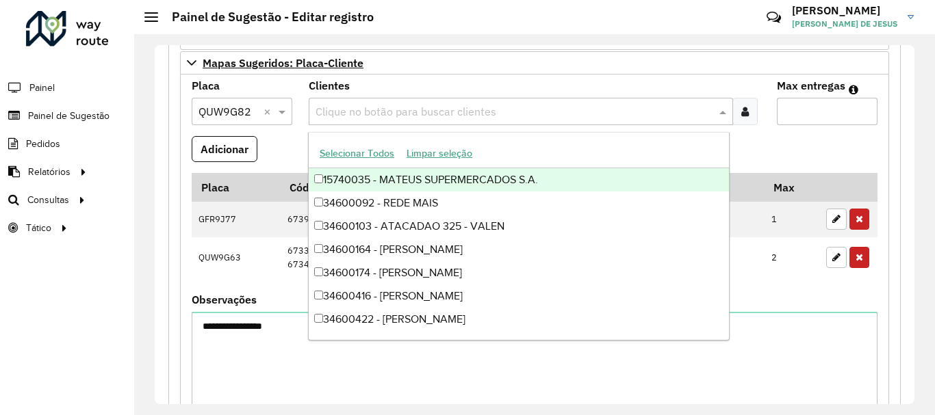
click at [353, 106] on input "text" at bounding box center [514, 112] width 404 height 16
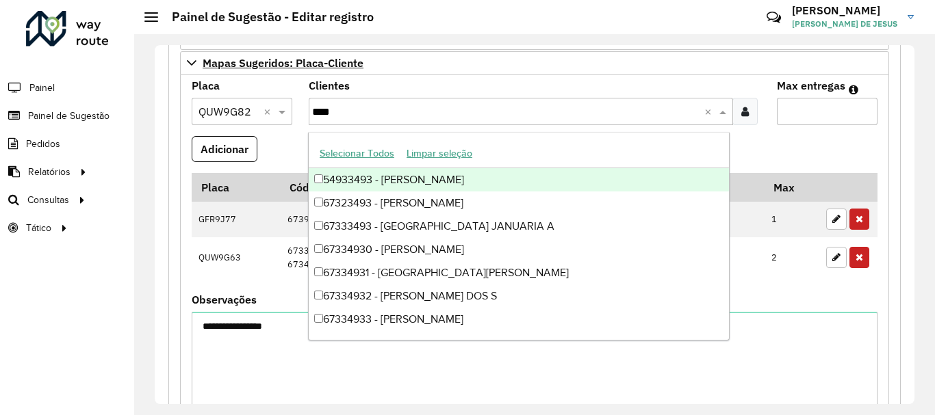
type input "*****"
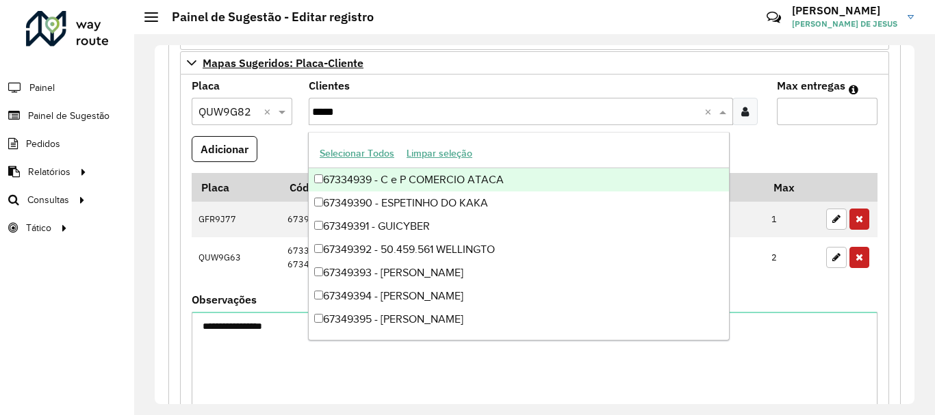
click at [375, 180] on div "67334939 - C e P COMERCIO ATACA" at bounding box center [519, 179] width 420 height 23
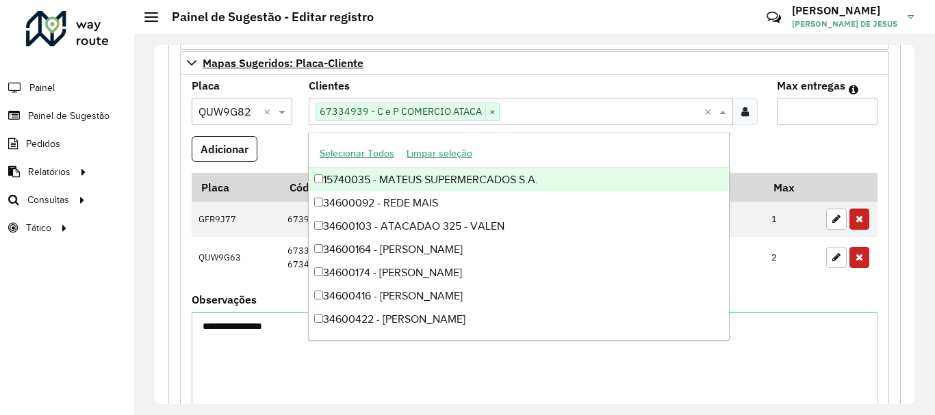
click at [798, 111] on input "Max entregas" at bounding box center [827, 111] width 101 height 27
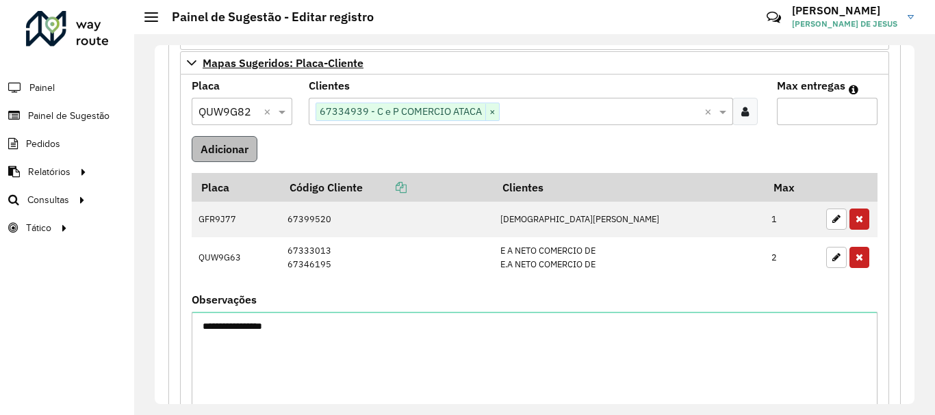
type input "*"
click at [227, 139] on button "Adicionar" at bounding box center [225, 149] width 66 height 26
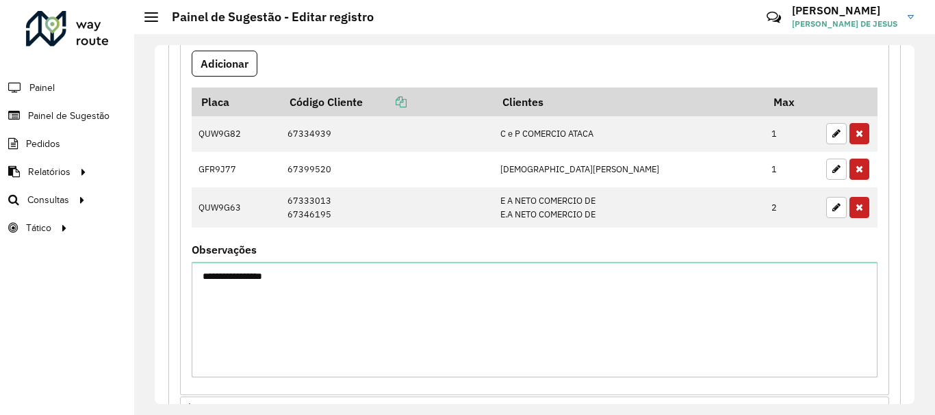
scroll to position [826, 0]
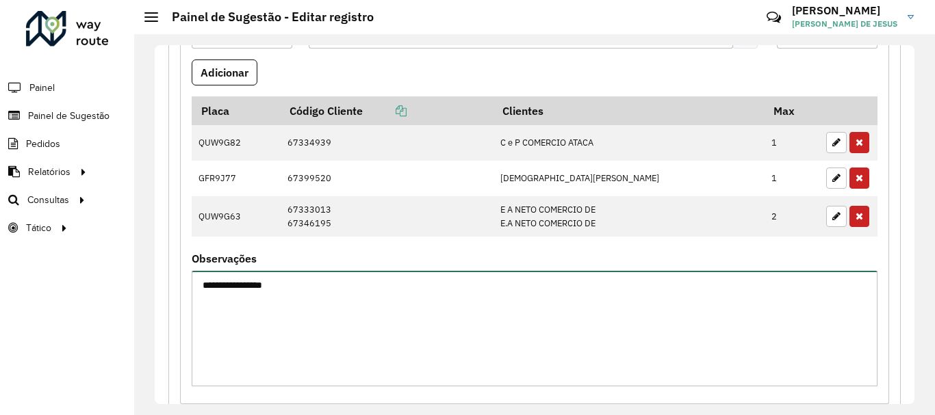
drag, startPoint x: 381, startPoint y: 283, endPoint x: 189, endPoint y: 288, distance: 192.3
click at [189, 288] on formly-field "**********" at bounding box center [534, 326] width 702 height 144
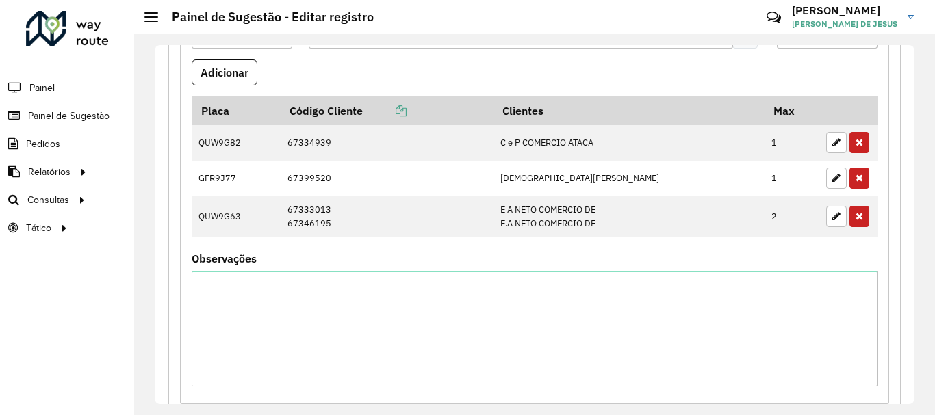
drag, startPoint x: 909, startPoint y: 256, endPoint x: 905, endPoint y: 325, distance: 69.2
click at [905, 325] on div "**********" at bounding box center [534, 224] width 759 height 359
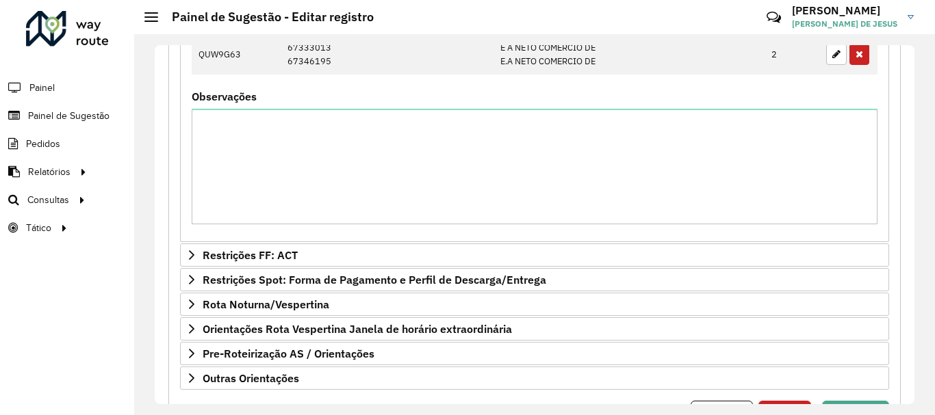
scroll to position [1058, 0]
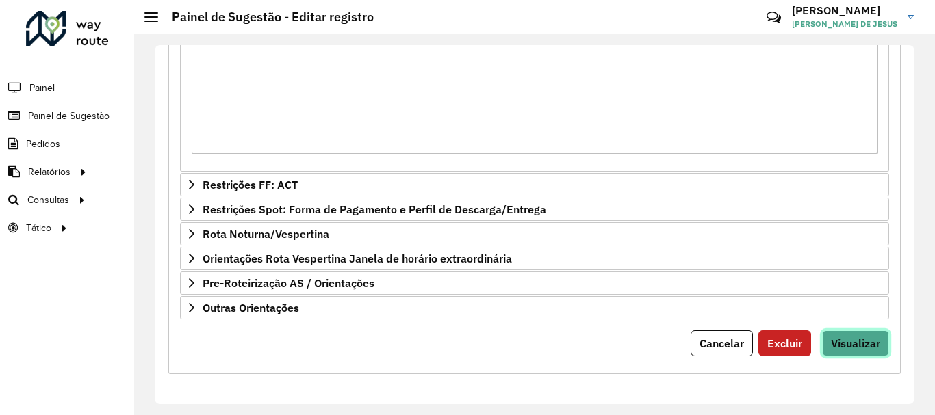
click at [863, 345] on span "Visualizar" at bounding box center [855, 344] width 49 height 14
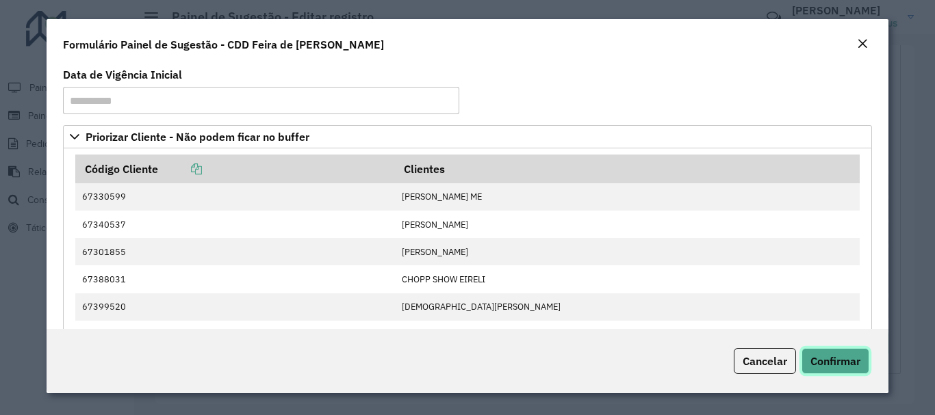
click at [822, 365] on span "Confirmar" at bounding box center [835, 361] width 50 height 14
